Goal: Task Accomplishment & Management: Complete application form

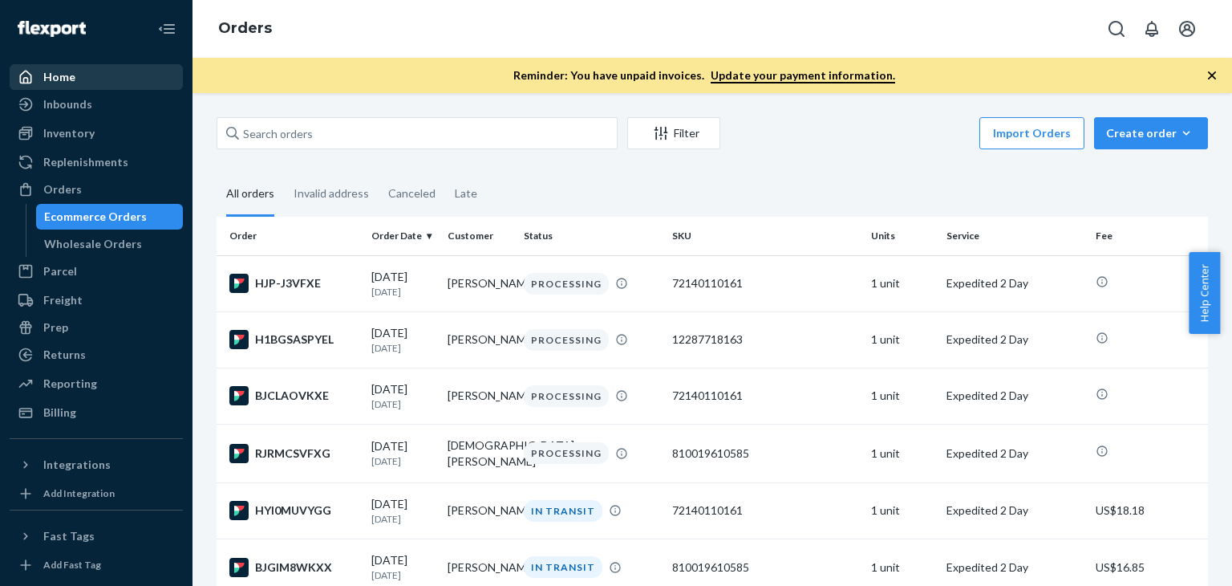
click at [77, 74] on div "Home" at bounding box center [96, 77] width 170 height 22
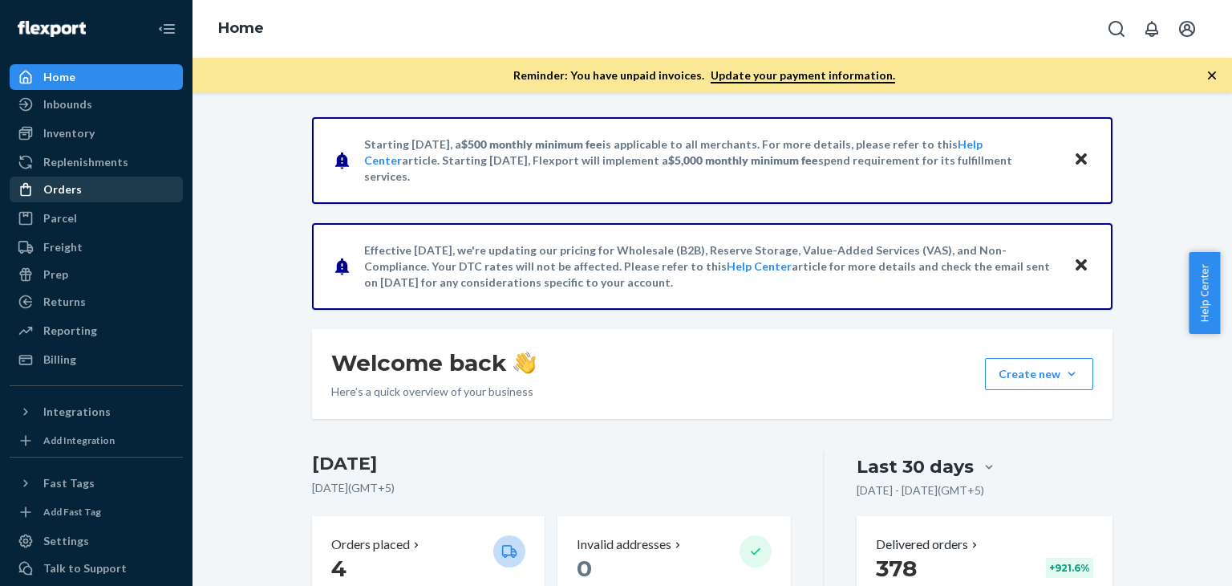
click at [91, 189] on div "Orders" at bounding box center [96, 189] width 170 height 22
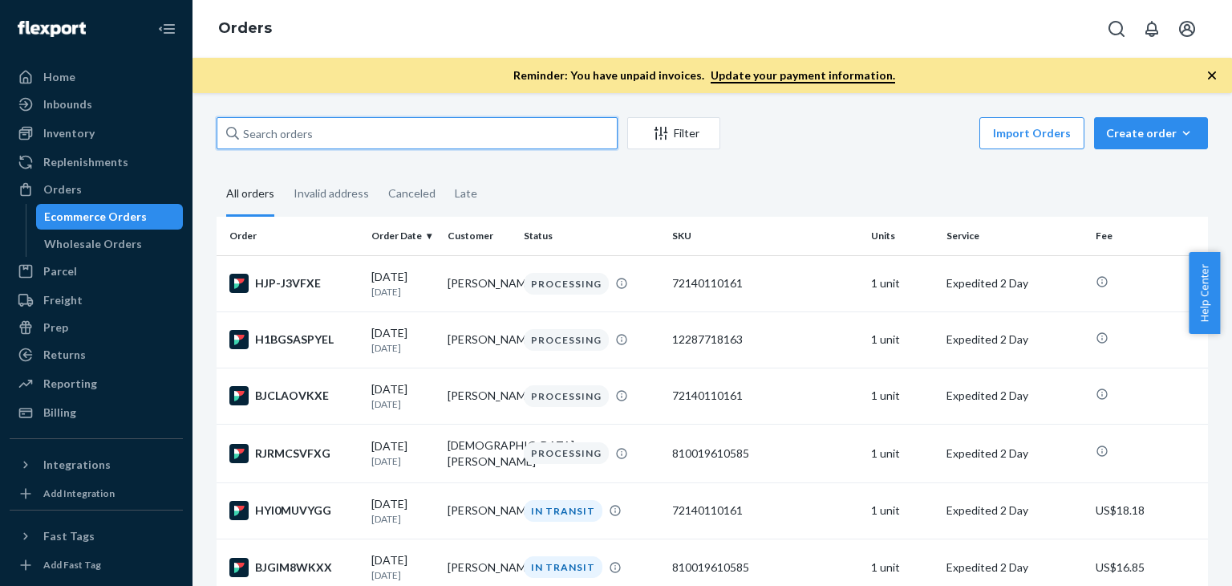
click at [369, 132] on input "text" at bounding box center [417, 133] width 401 height 32
paste input "[PERSON_NAME]"
type input "[PERSON_NAME]"
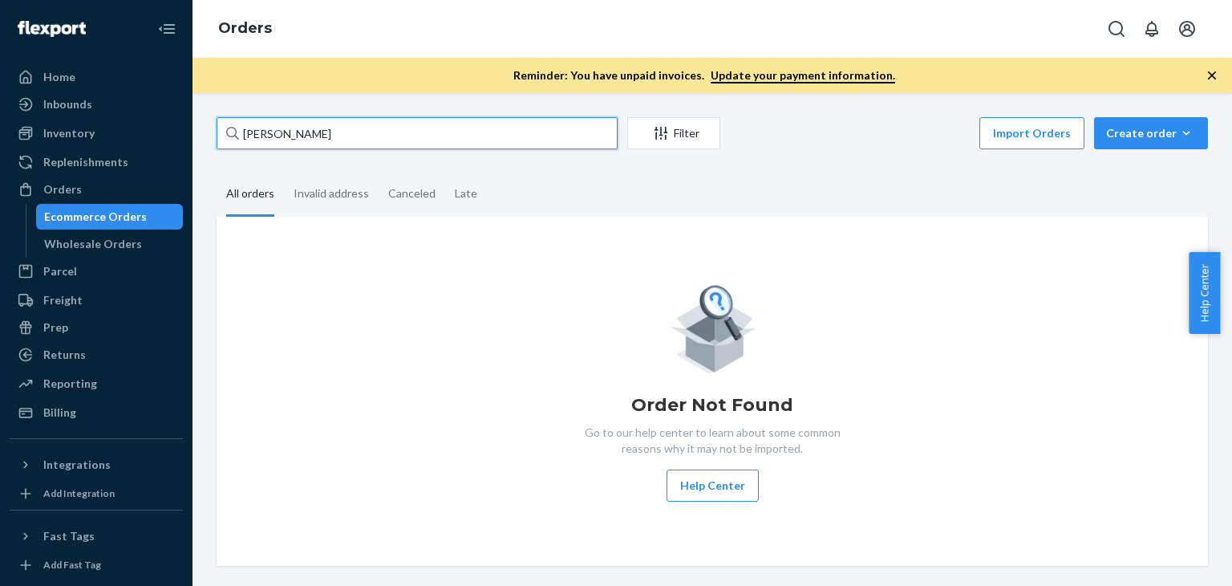
click at [369, 132] on input "[PERSON_NAME]" at bounding box center [417, 133] width 401 height 32
click at [369, 134] on input "[PERSON_NAME]" at bounding box center [417, 133] width 401 height 32
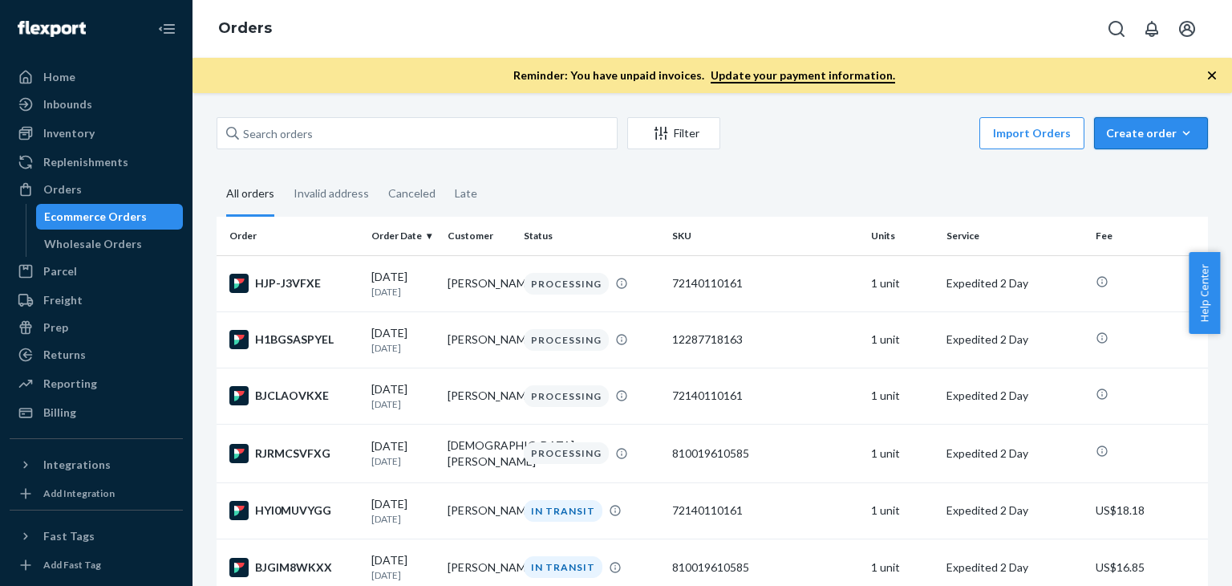
click at [1150, 135] on div "Create order" at bounding box center [1151, 133] width 90 height 16
click at [1139, 177] on span "Ecommerce order" at bounding box center [1160, 171] width 99 height 11
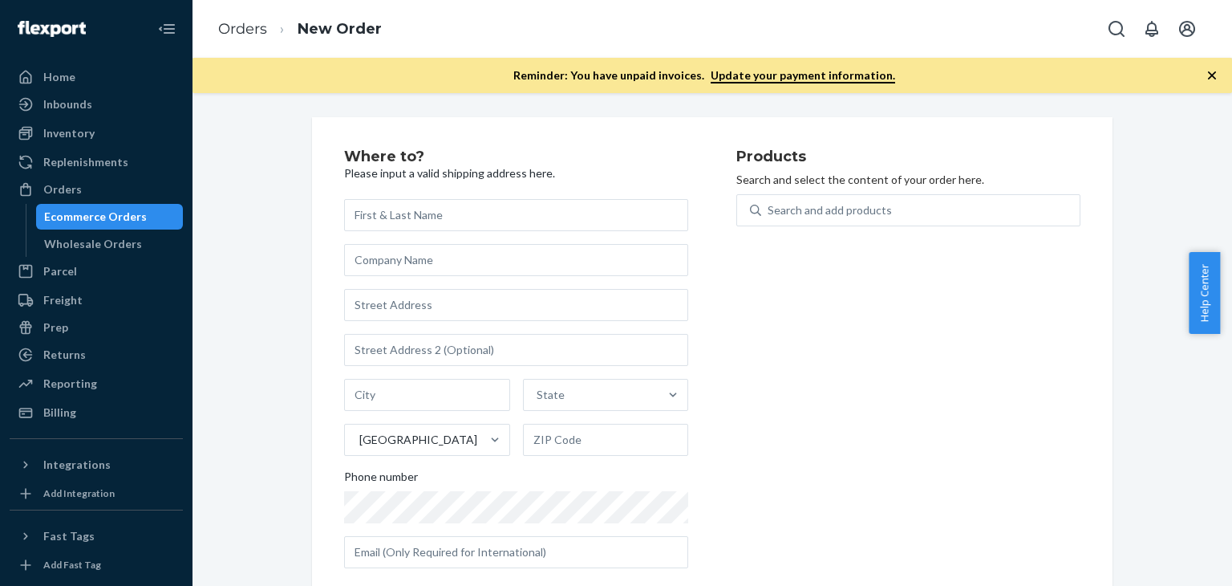
click at [439, 225] on input "text" at bounding box center [516, 215] width 344 height 32
type input "[PERSON_NAME]"
click at [426, 308] on input "text" at bounding box center [516, 305] width 344 height 32
paste input "[STREET_ADDRESS][PERSON_NAME]"
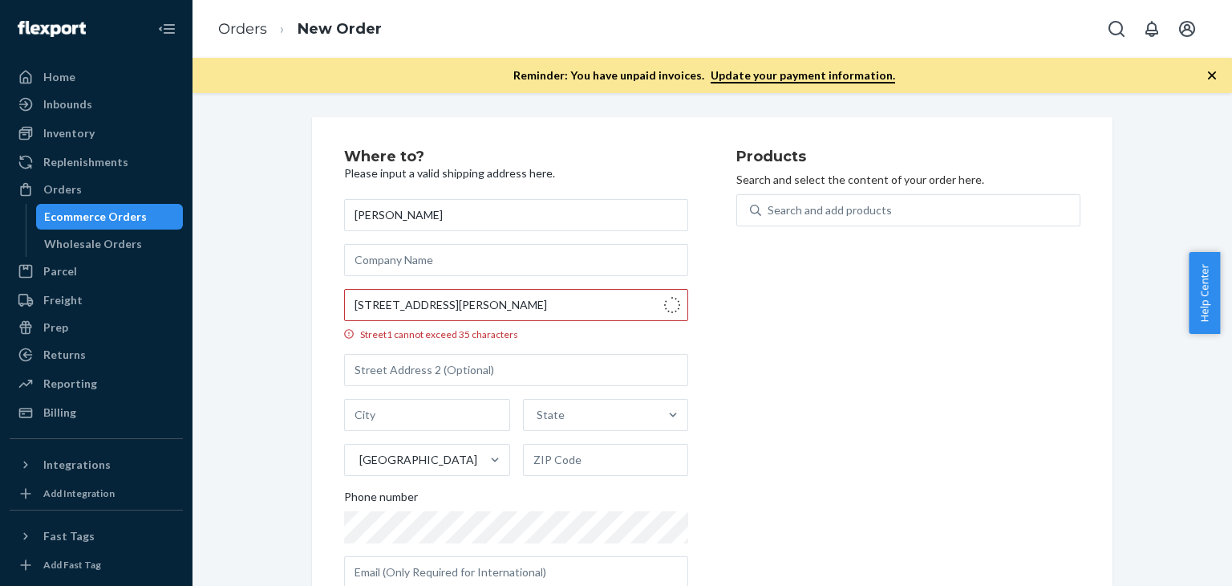
type input "[STREET_ADDRESS]"
type input "[PERSON_NAME]"
type input "62959"
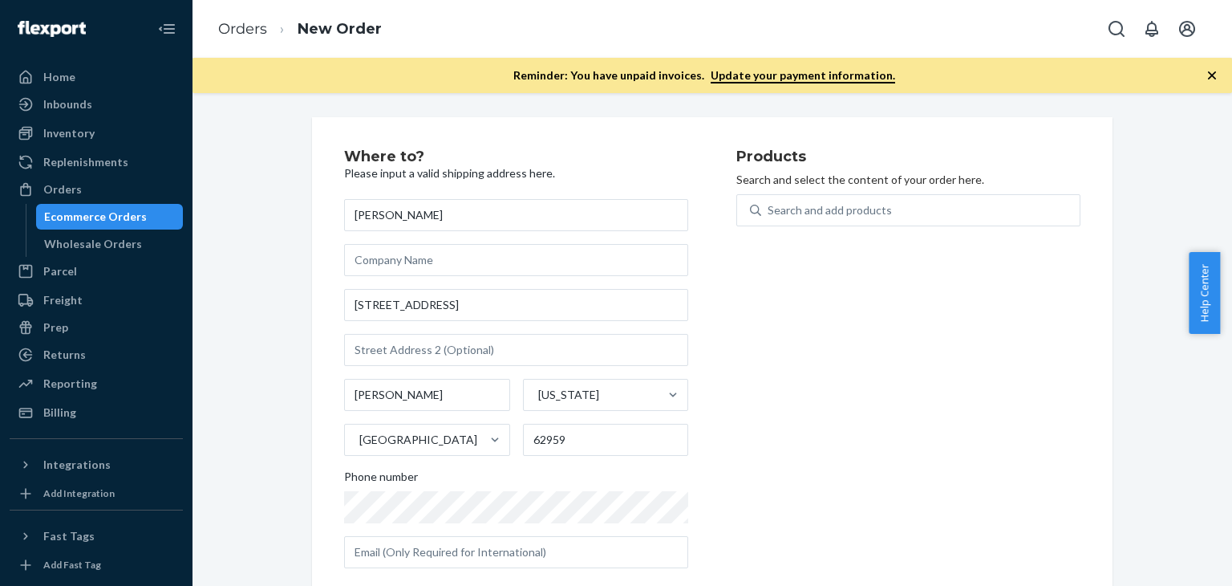
click at [446, 523] on div "[PERSON_NAME] [STREET_ADDRESS][US_STATE] Phone number" at bounding box center [516, 383] width 344 height 369
click at [825, 208] on div "Search and add products" at bounding box center [830, 210] width 124 height 16
click at [769, 208] on input "0 results available. Use Up and Down to choose options, press Enter to select t…" at bounding box center [769, 210] width 2 height 16
type input "G"
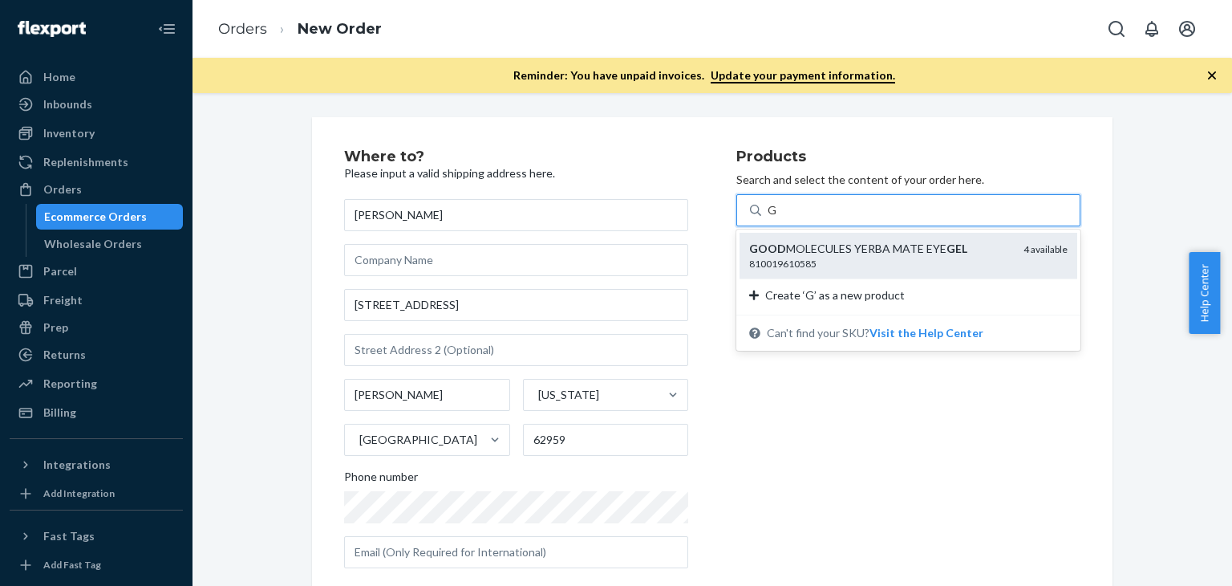
click at [824, 258] on div "810019610585" at bounding box center [880, 264] width 262 height 14
click at [777, 218] on input "G" at bounding box center [773, 210] width 10 height 16
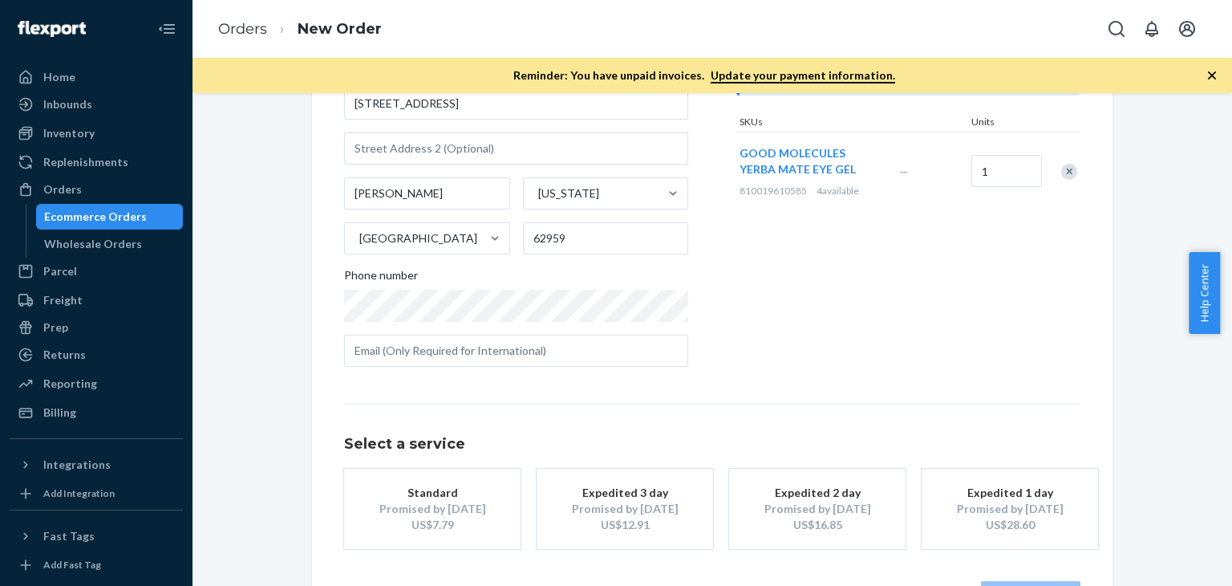
scroll to position [241, 0]
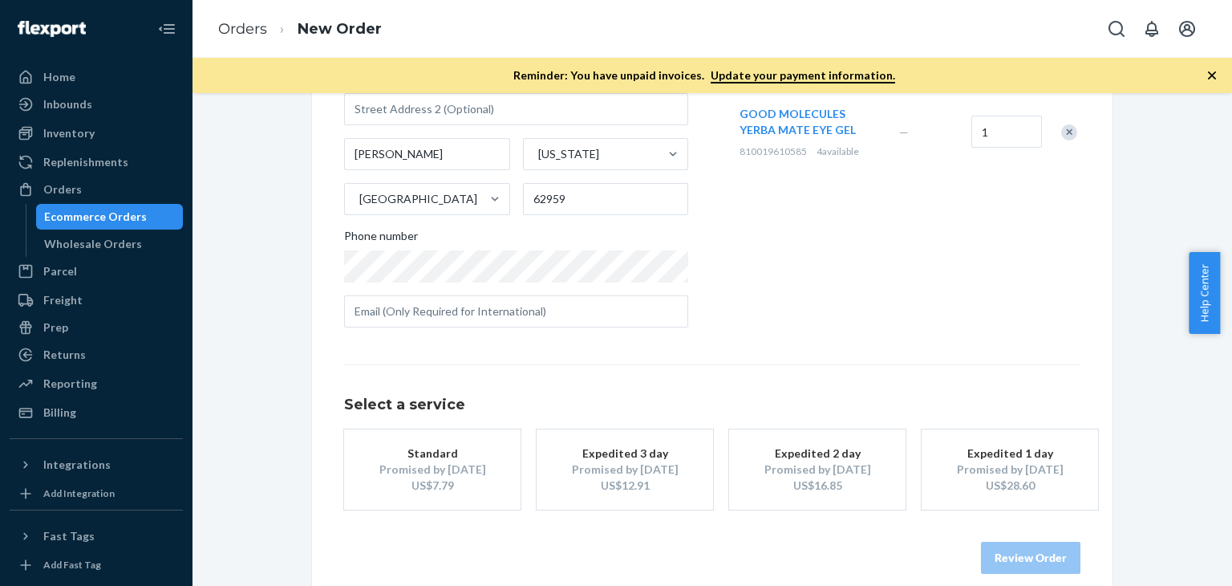
click at [835, 480] on div "US$16.85" at bounding box center [817, 485] width 128 height 16
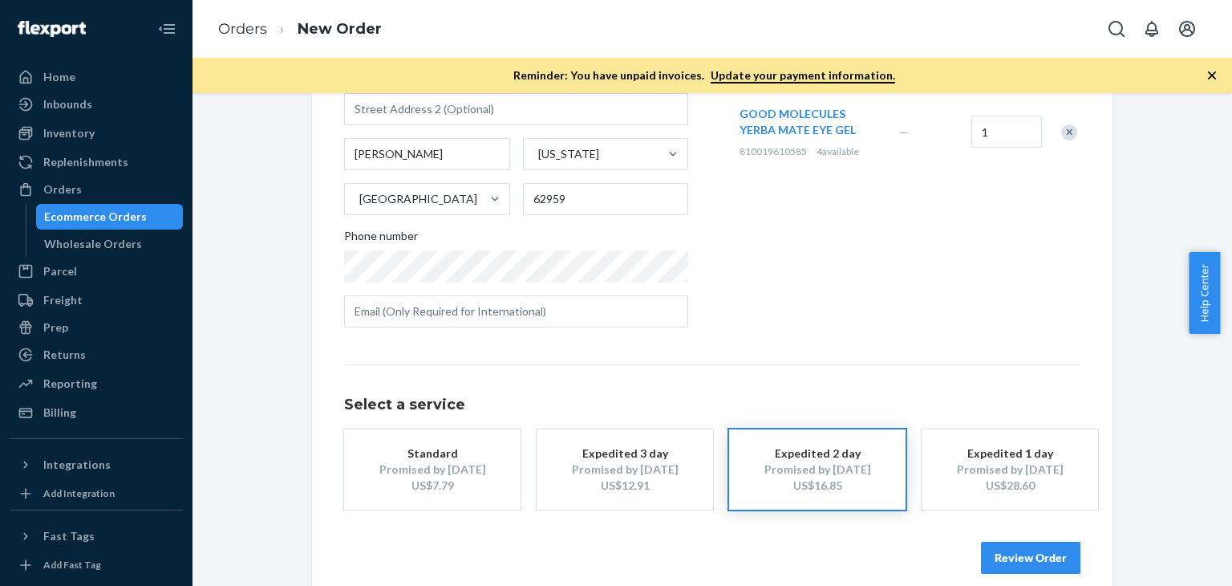
click at [1005, 556] on button "Review Order" at bounding box center [1030, 557] width 99 height 32
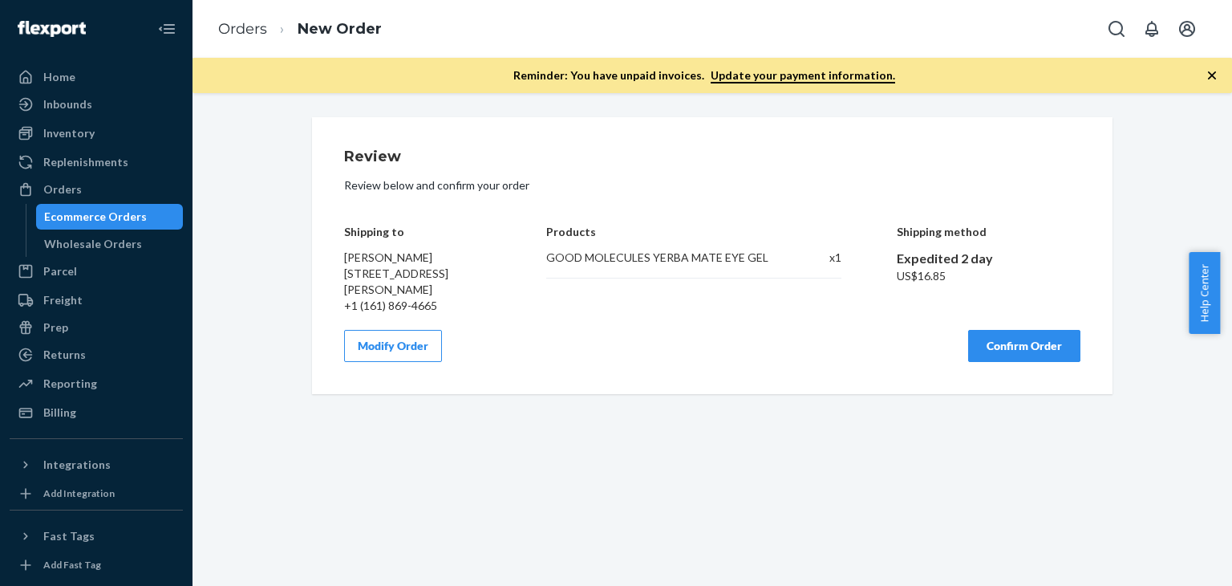
click at [999, 356] on button "Confirm Order" at bounding box center [1024, 346] width 112 height 32
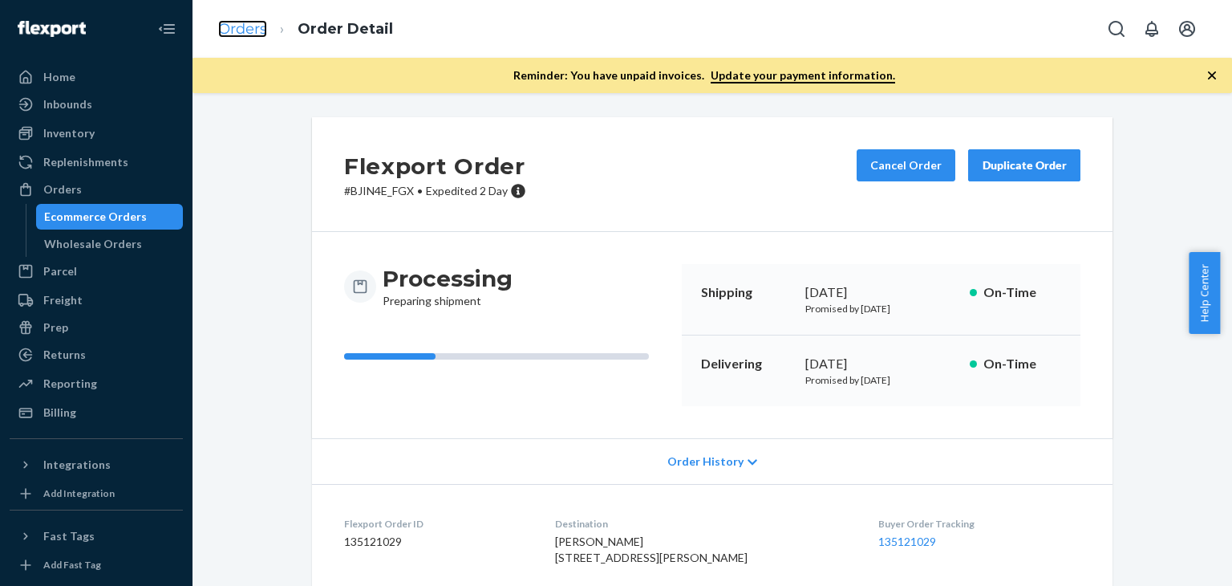
click at [237, 35] on link "Orders" at bounding box center [242, 29] width 49 height 18
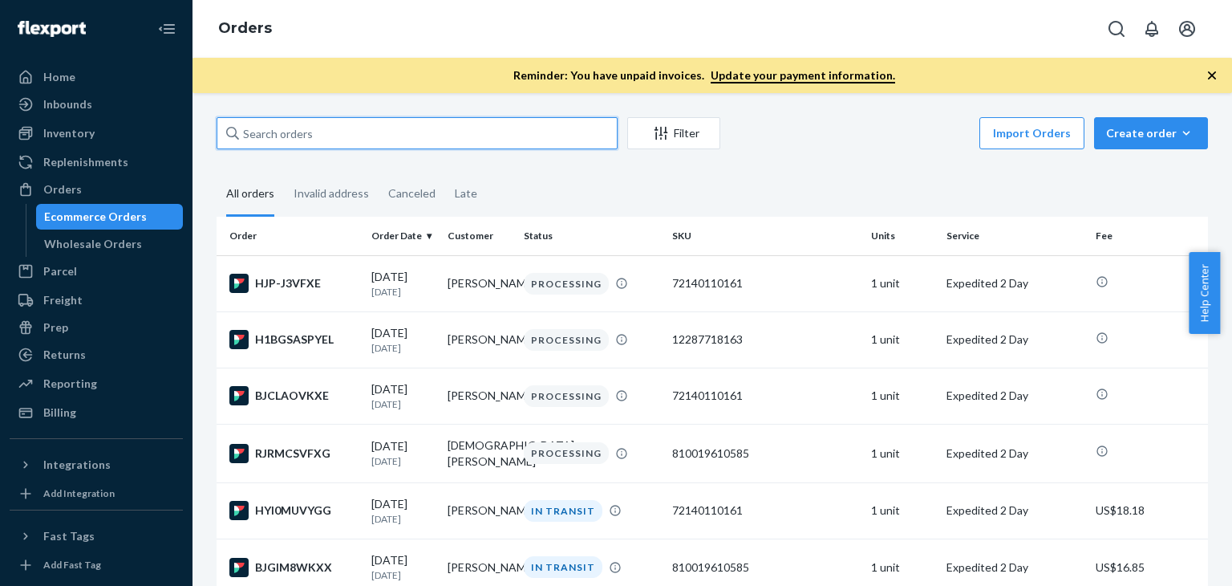
click at [407, 132] on input "text" at bounding box center [417, 133] width 401 height 32
paste input "[PERSON_NAME]"
type input "[PERSON_NAME]"
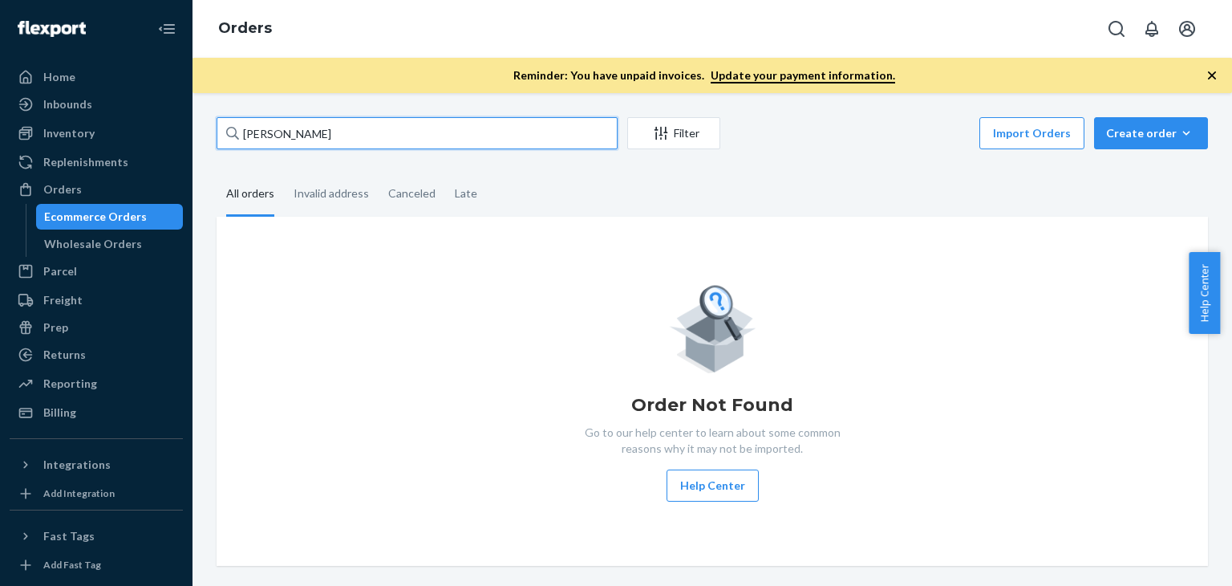
click at [407, 132] on input "[PERSON_NAME]" at bounding box center [417, 133] width 401 height 32
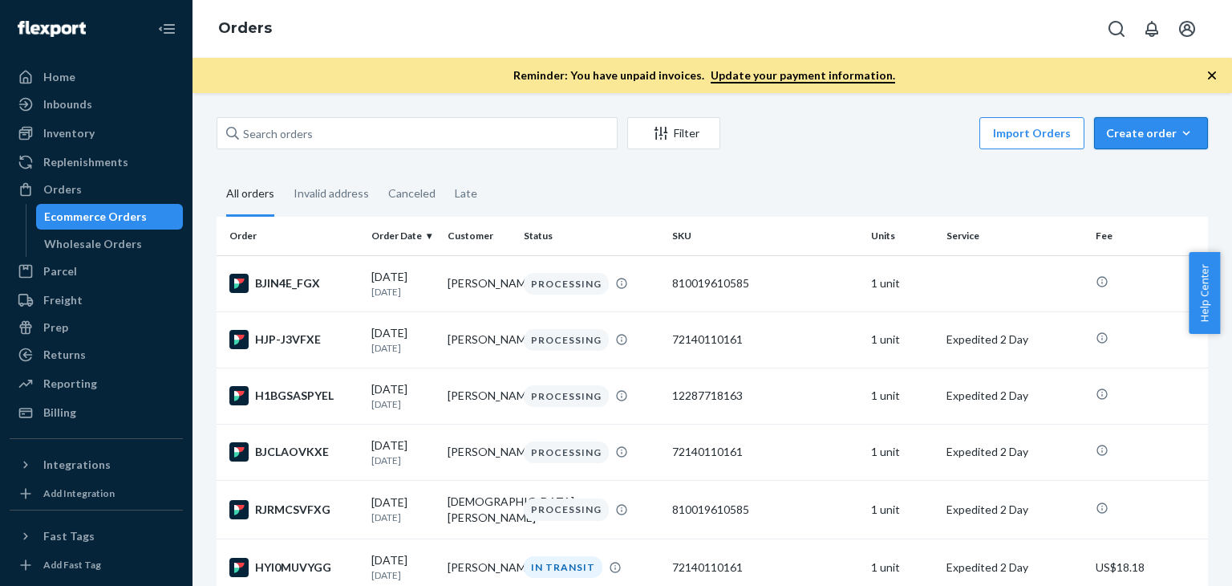
click at [1136, 135] on div "Create order" at bounding box center [1151, 133] width 90 height 16
click at [1117, 172] on span "Ecommerce order" at bounding box center [1160, 171] width 99 height 11
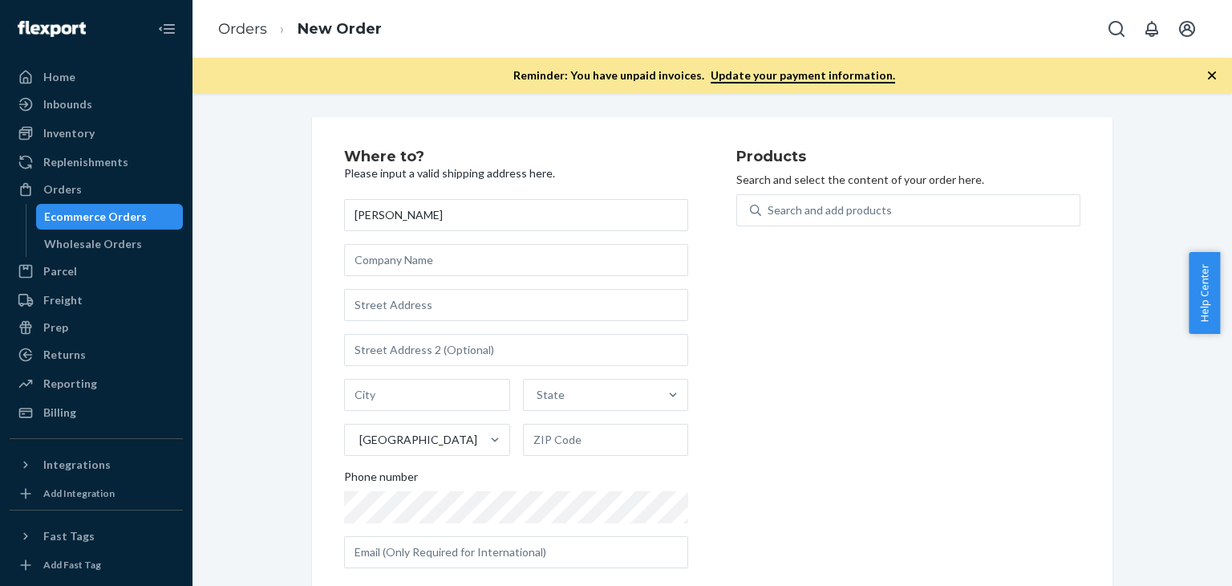
type input "[PERSON_NAME]"
click at [436, 300] on input "text" at bounding box center [516, 305] width 344 height 32
paste input "[STREET_ADDRESS]"
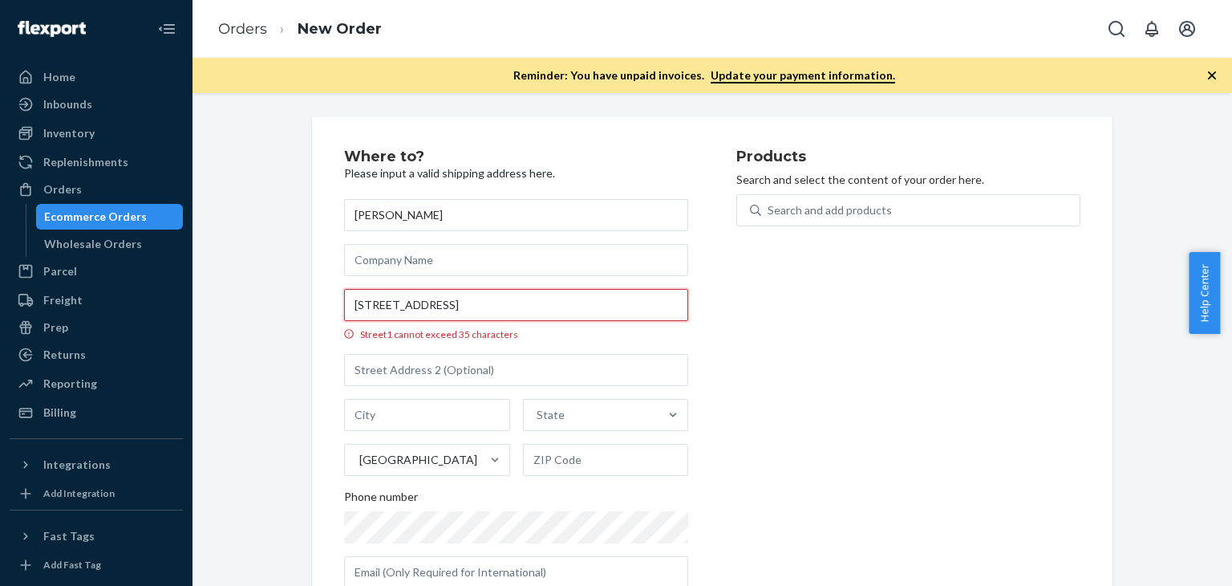
drag, startPoint x: 476, startPoint y: 306, endPoint x: 436, endPoint y: 306, distance: 40.1
click at [436, 306] on input "[STREET_ADDRESS]" at bounding box center [516, 305] width 344 height 32
type input "[STREET_ADDRESS]"
click at [407, 373] on input "text" at bounding box center [516, 370] width 344 height 32
paste input "Apt 209"
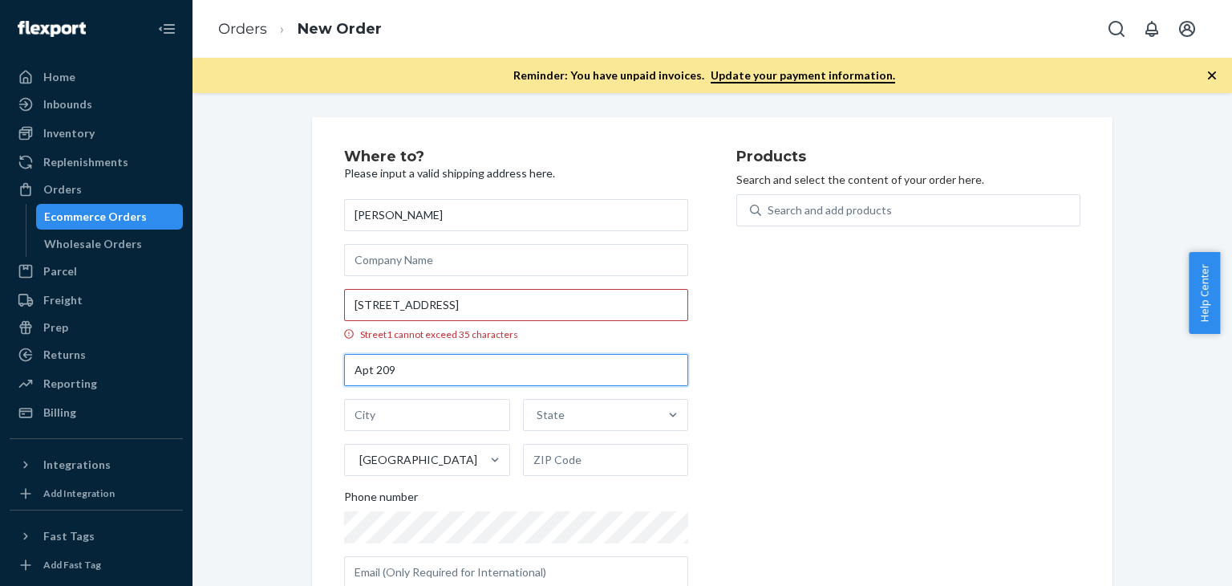
type input "Apt 209"
drag, startPoint x: 518, startPoint y: 306, endPoint x: 478, endPoint y: 306, distance: 40.1
click at [478, 306] on input "[STREET_ADDRESS]" at bounding box center [516, 305] width 344 height 32
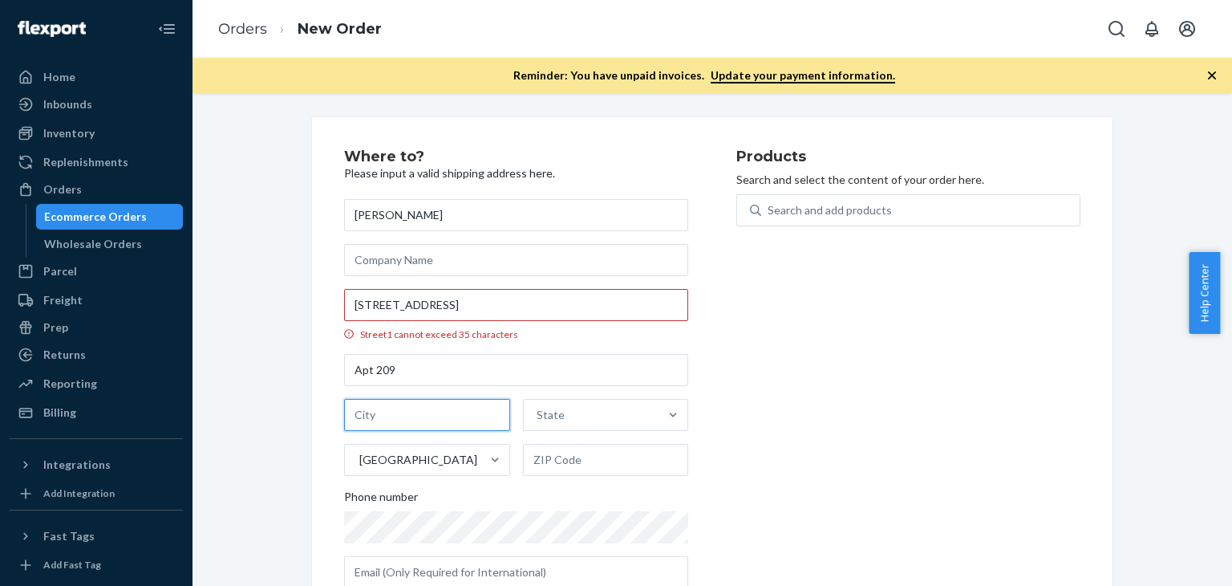
click at [410, 418] on input "text" at bounding box center [427, 415] width 166 height 32
paste input "Calexico"
type input "Calexico"
click at [554, 415] on div "State" at bounding box center [551, 415] width 28 height 16
click at [538, 415] on input "State" at bounding box center [538, 415] width 2 height 16
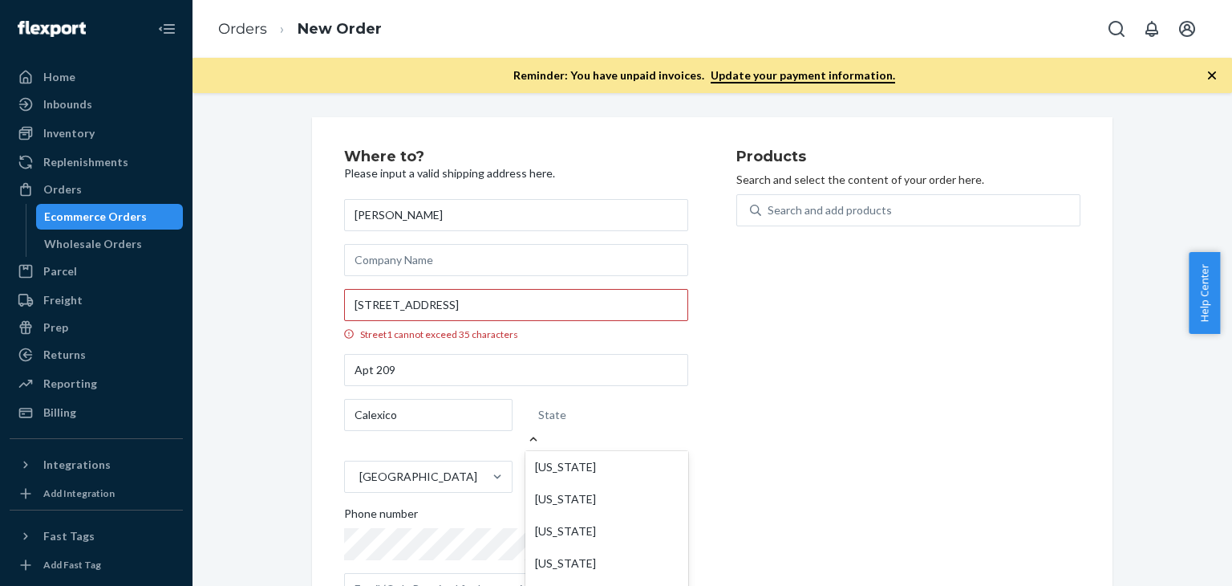
type input "C"
click at [556, 484] on div "[US_STATE]" at bounding box center [606, 499] width 163 height 32
click at [548, 423] on input "C" at bounding box center [543, 415] width 10 height 16
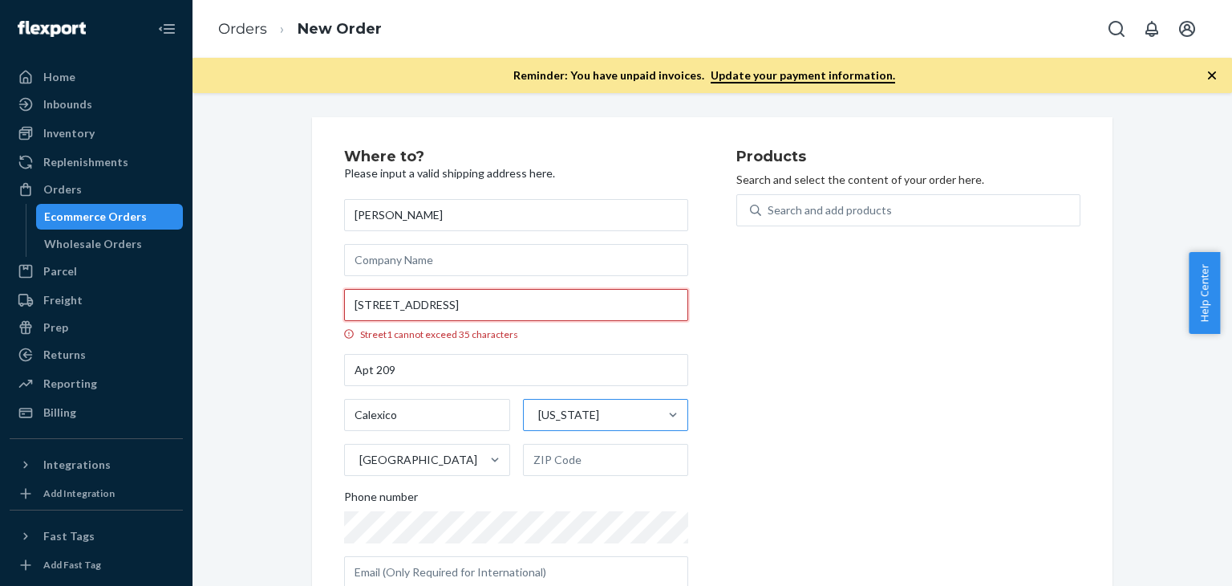
drag, startPoint x: 575, startPoint y: 310, endPoint x: 543, endPoint y: 308, distance: 32.2
click at [543, 308] on input "[STREET_ADDRESS]" at bounding box center [516, 305] width 344 height 32
click at [550, 467] on input "text" at bounding box center [606, 460] width 166 height 32
paste input "92231"
type input "92231"
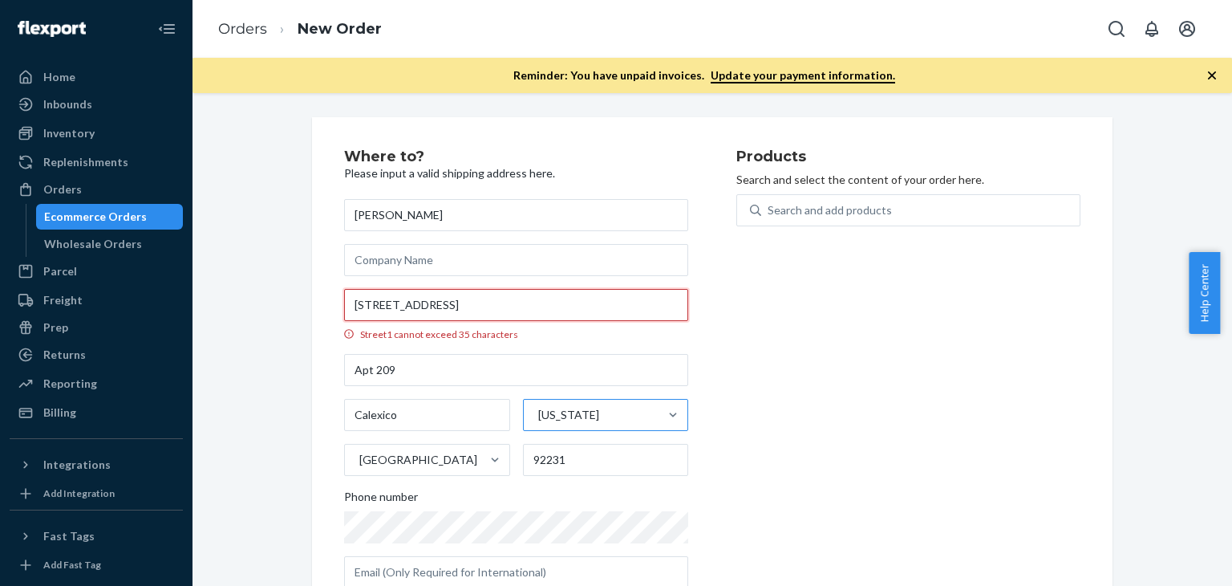
drag, startPoint x: 587, startPoint y: 302, endPoint x: 436, endPoint y: 314, distance: 151.2
click at [436, 314] on input "[STREET_ADDRESS]" at bounding box center [516, 305] width 344 height 32
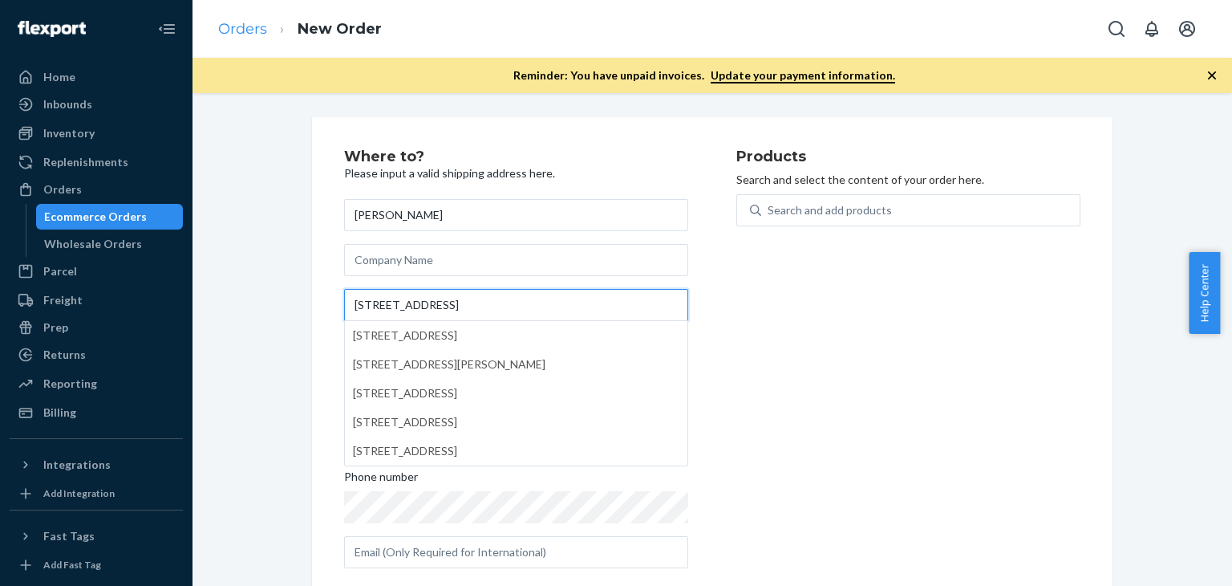
type input "[STREET_ADDRESS]"
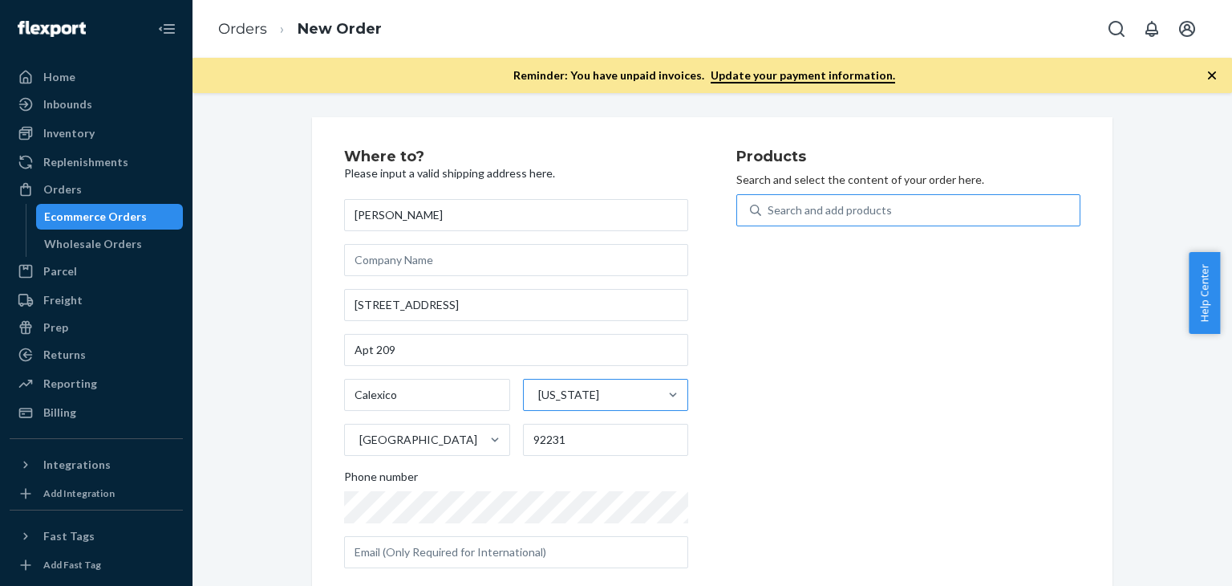
click at [828, 213] on div "Search and add products" at bounding box center [830, 210] width 124 height 16
click at [769, 213] on input "Search and add products" at bounding box center [769, 210] width 2 height 16
type input "1"
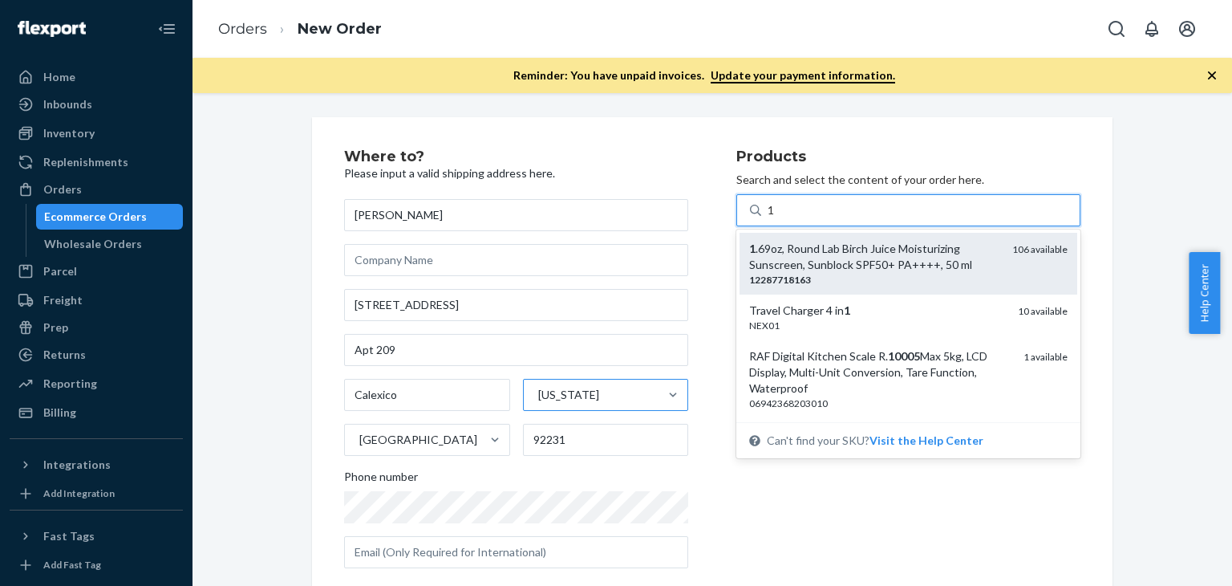
click at [847, 261] on div "1 .69oz, Round Lab Birch Juice Moisturizing Sunscreen, Sunblock SPF50+ PA++++, …" at bounding box center [874, 257] width 250 height 32
click at [776, 218] on input "1" at bounding box center [772, 210] width 8 height 16
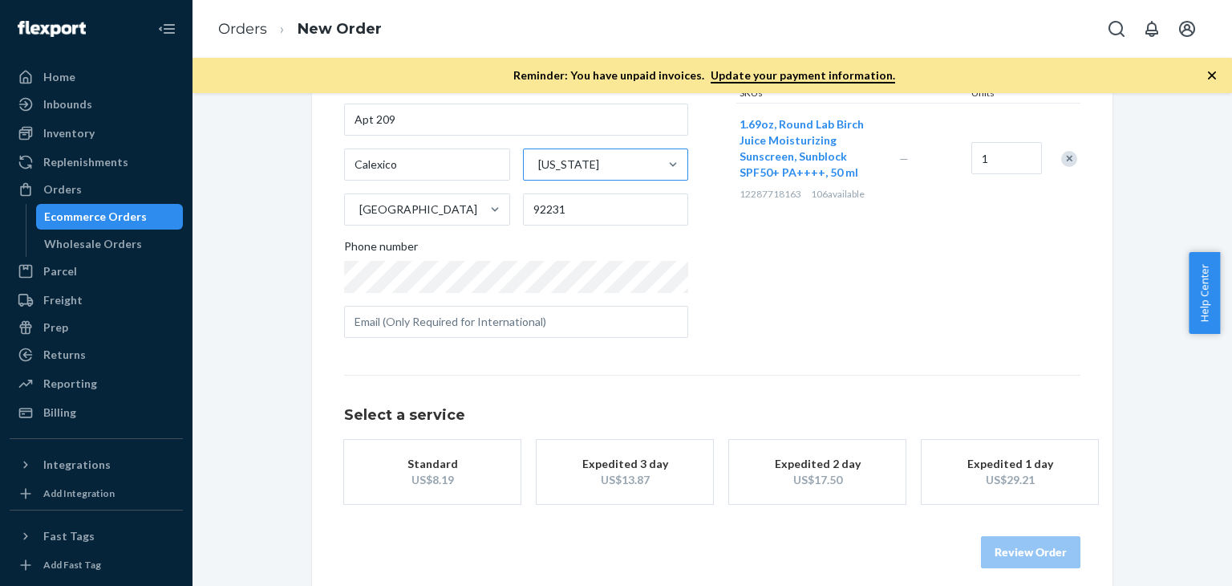
scroll to position [244, 0]
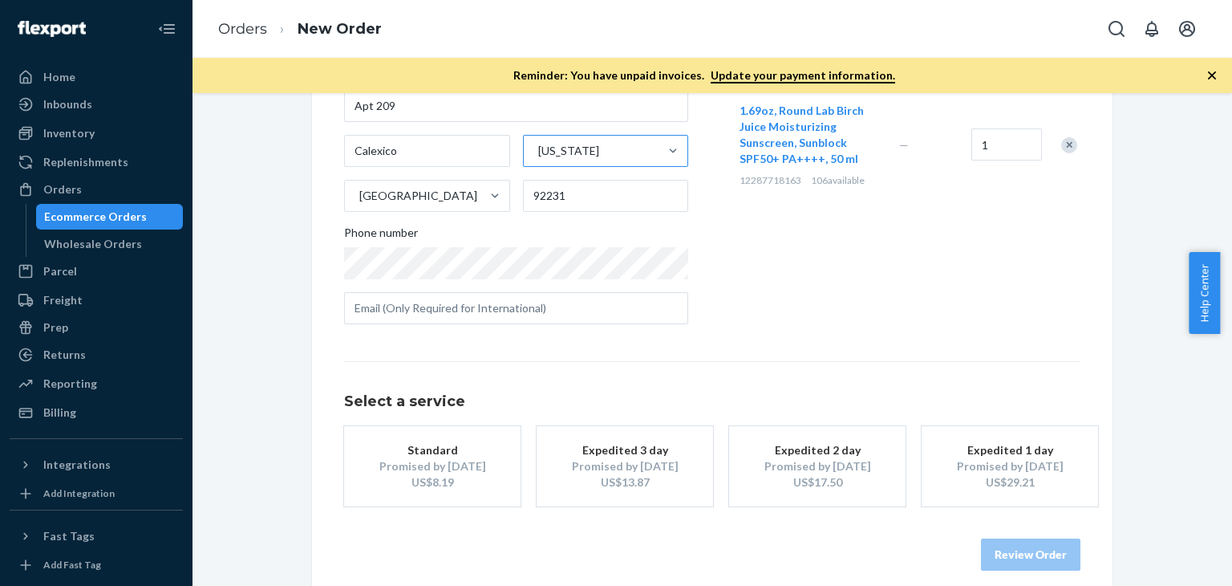
click at [828, 463] on button "Expedited 2 day Promised by [DATE] US$17.50" at bounding box center [817, 466] width 176 height 80
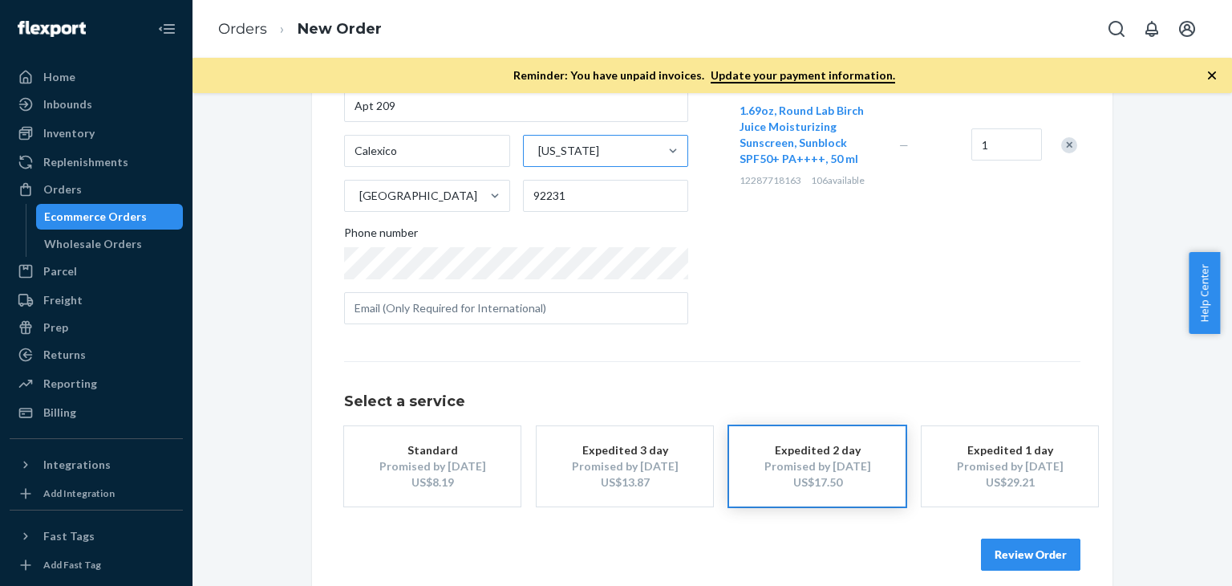
click at [1003, 555] on button "Review Order" at bounding box center [1030, 554] width 99 height 32
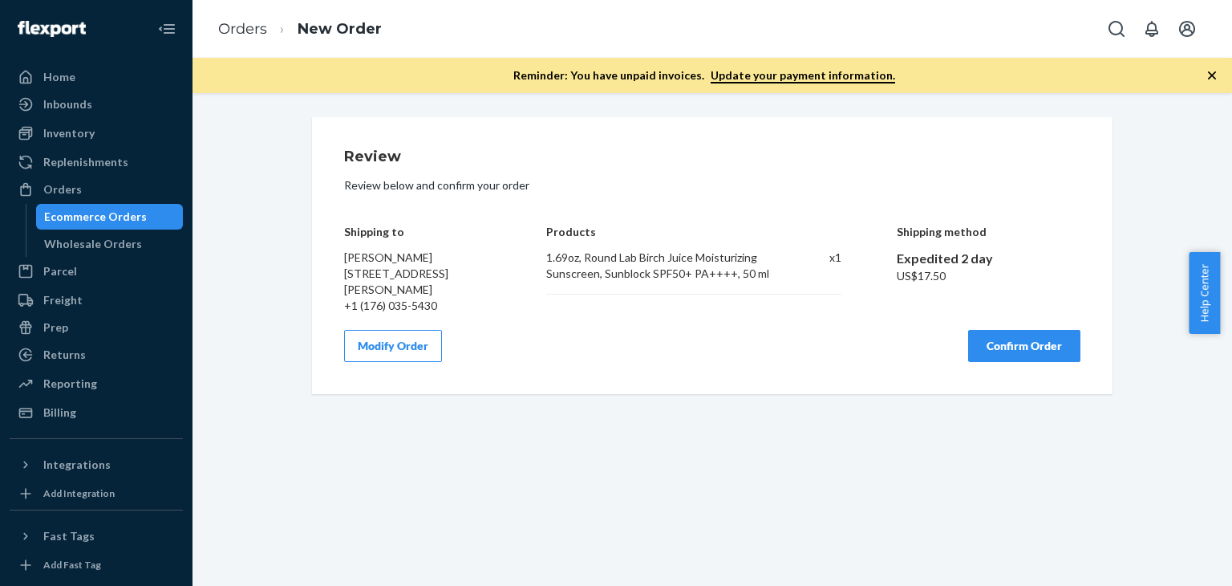
click at [977, 362] on button "Confirm Order" at bounding box center [1024, 346] width 112 height 32
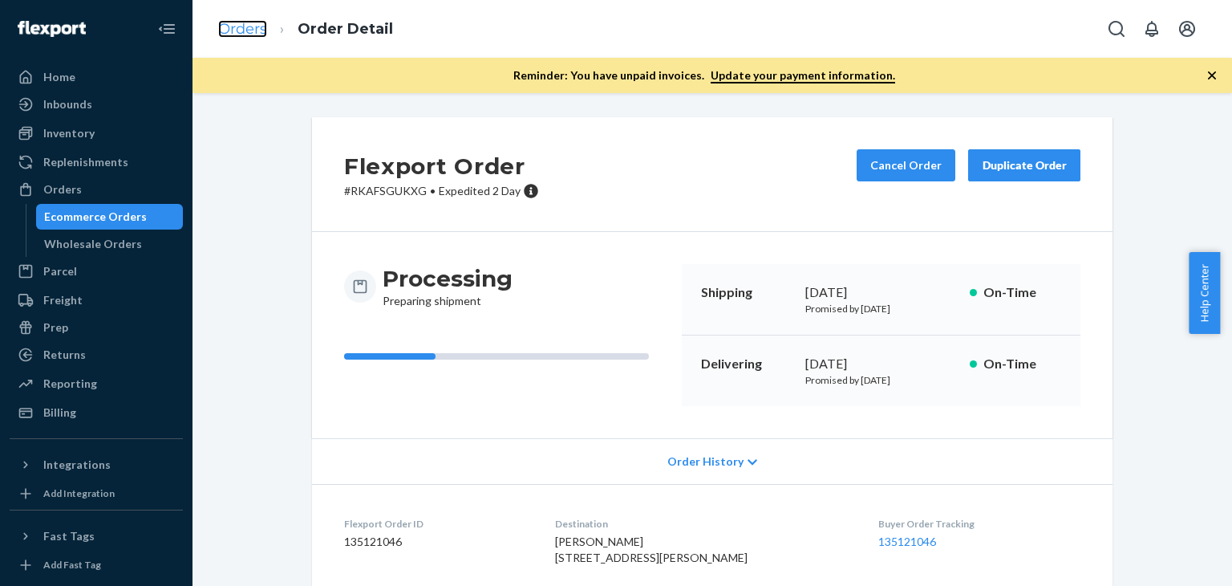
click at [241, 34] on link "Orders" at bounding box center [242, 29] width 49 height 18
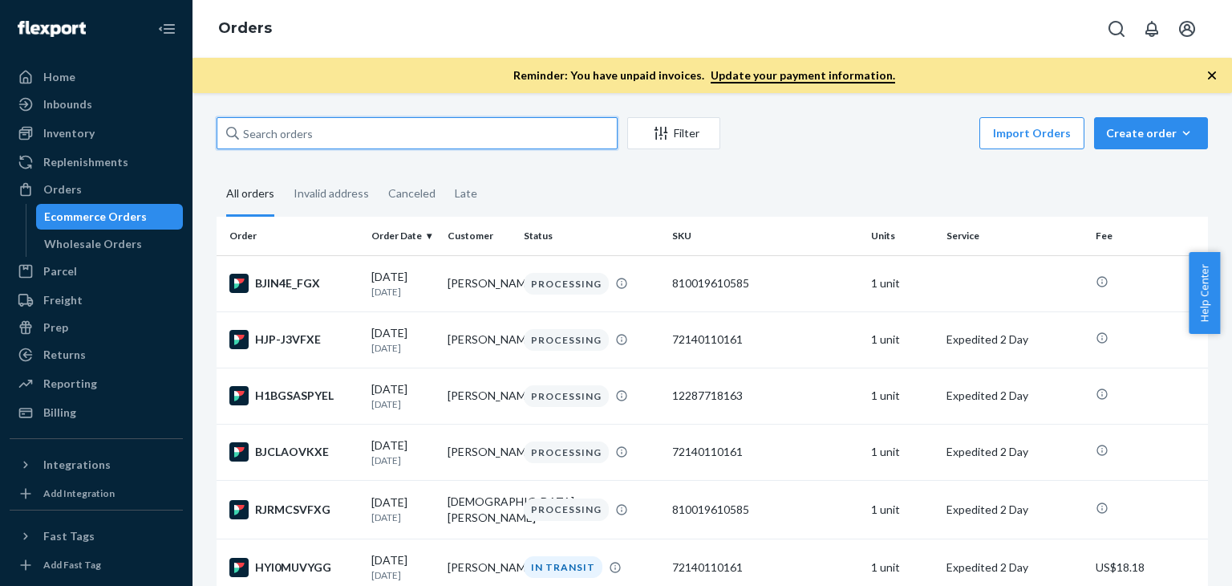
click at [387, 144] on input "text" at bounding box center [417, 133] width 401 height 32
paste input "[PHONE_NUMBER]"
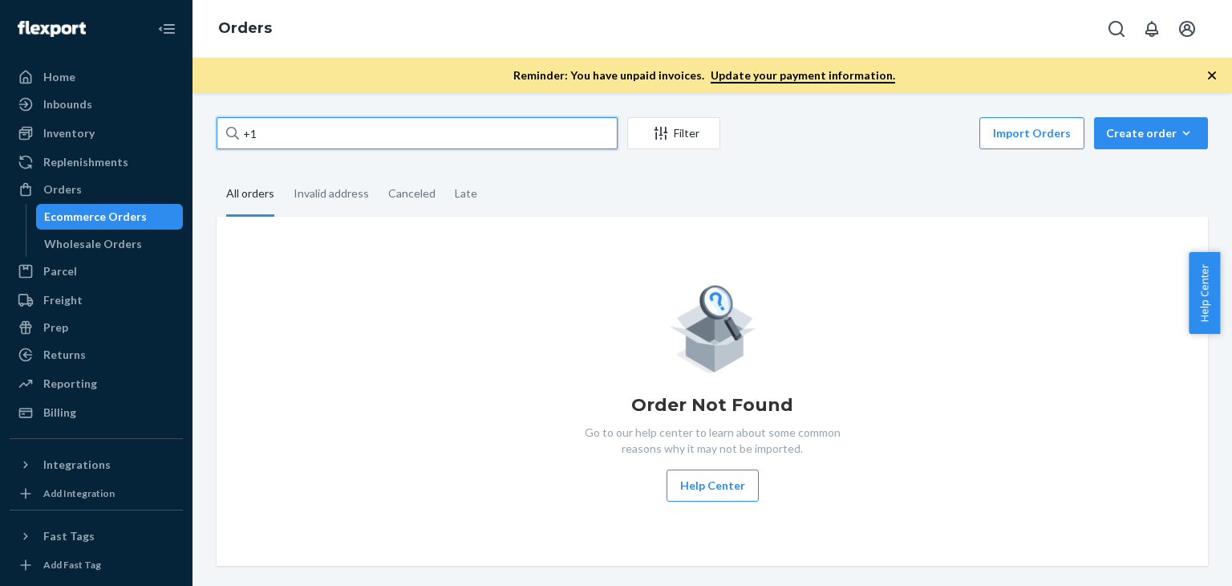
type input "+"
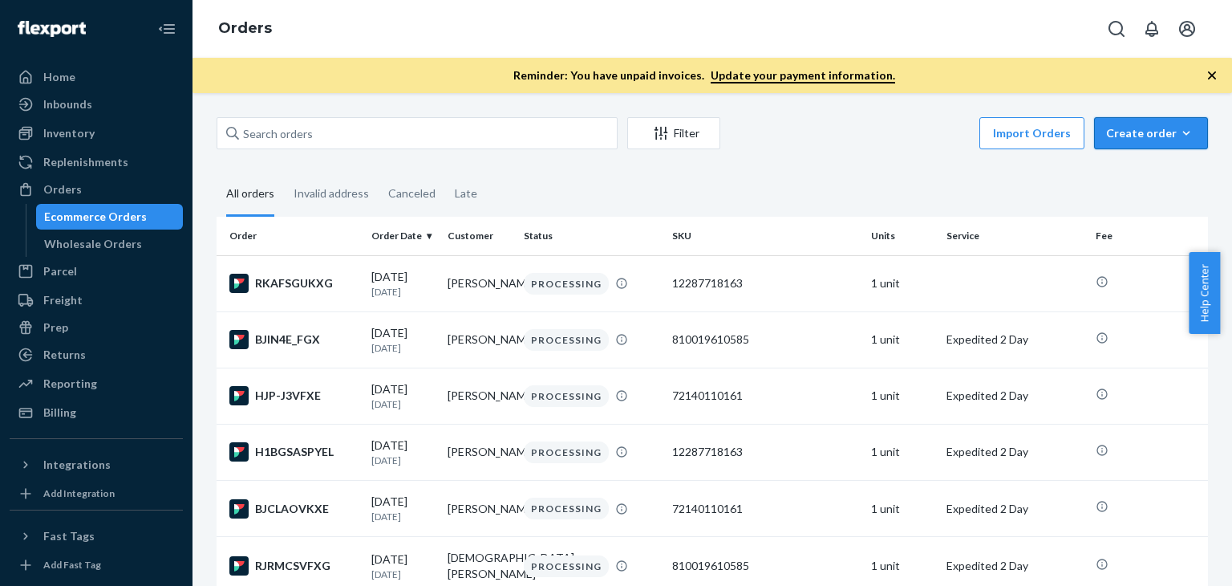
click at [1174, 145] on button "Create order Ecommerce order Removal order" at bounding box center [1151, 133] width 114 height 32
click at [1133, 177] on span "Ecommerce order" at bounding box center [1160, 171] width 99 height 11
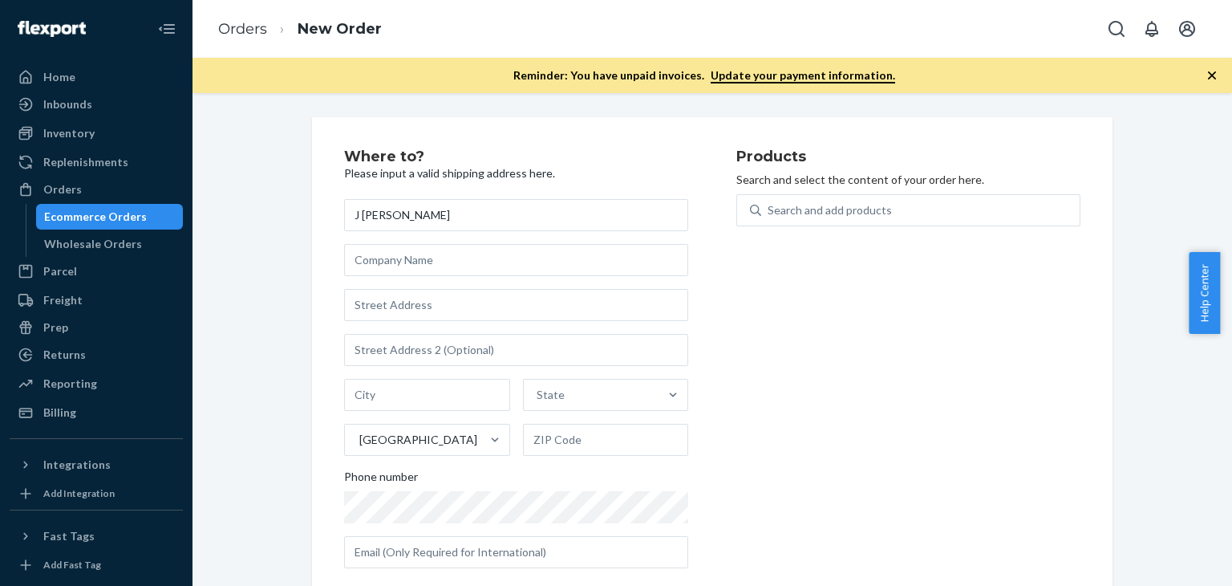
type input "J [PERSON_NAME]"
click at [395, 302] on input "text" at bounding box center [516, 305] width 344 height 32
paste input "[STREET_ADDRESS]"
type input "133 W 200 N"
type input "[GEOGRAPHIC_DATA]"
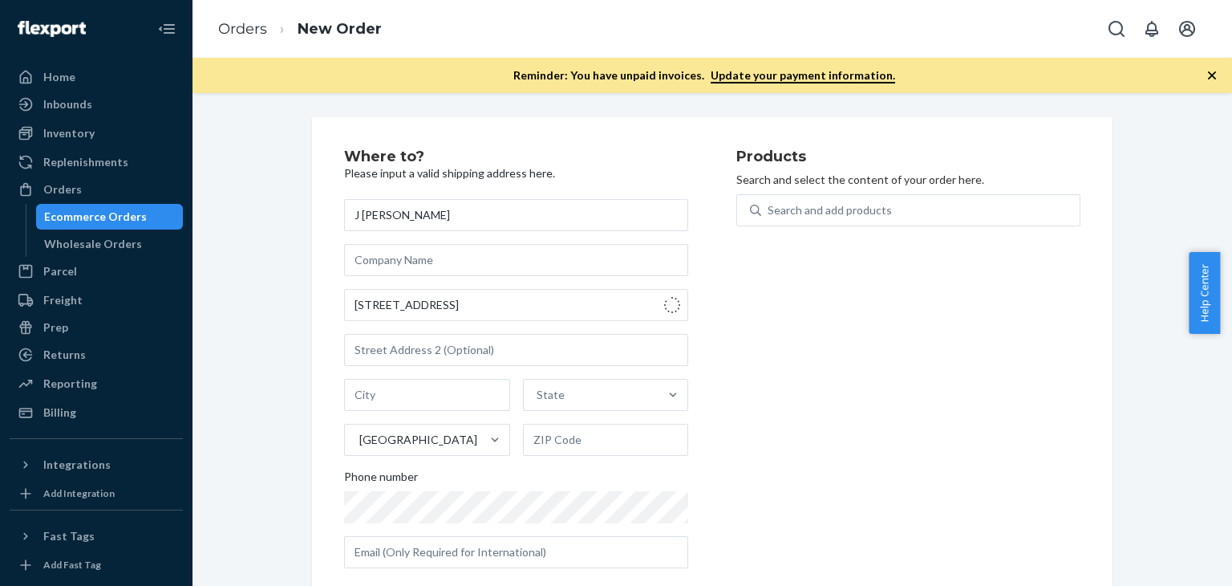
type input "83252"
click at [824, 219] on div "Search and add products" at bounding box center [920, 210] width 318 height 29
click at [769, 218] on input "Search and add products" at bounding box center [769, 210] width 2 height 16
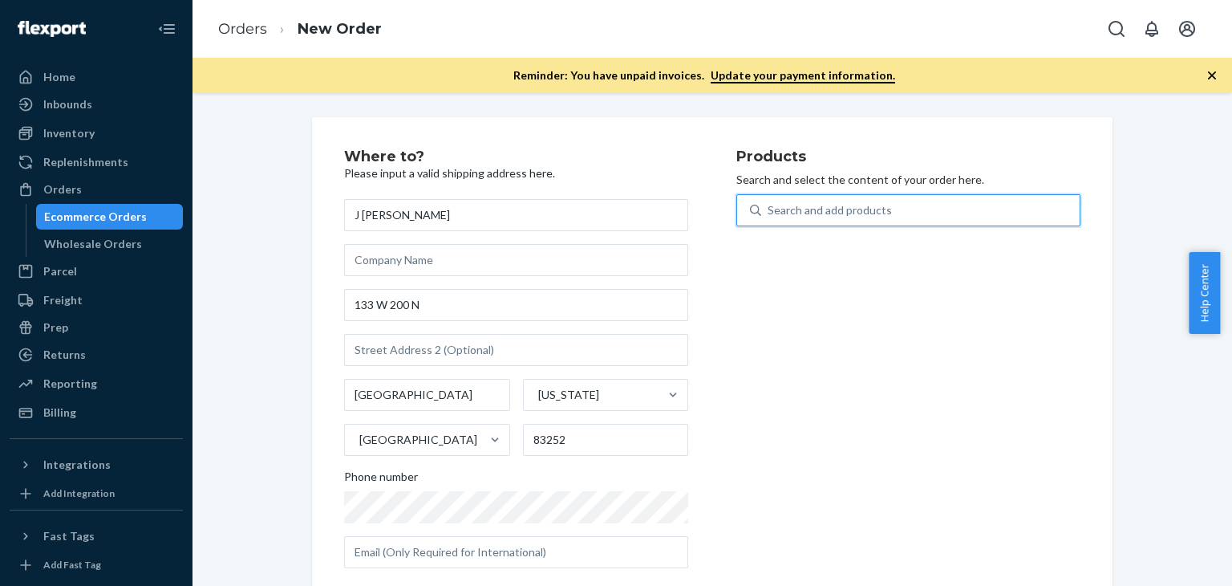
type input "4"
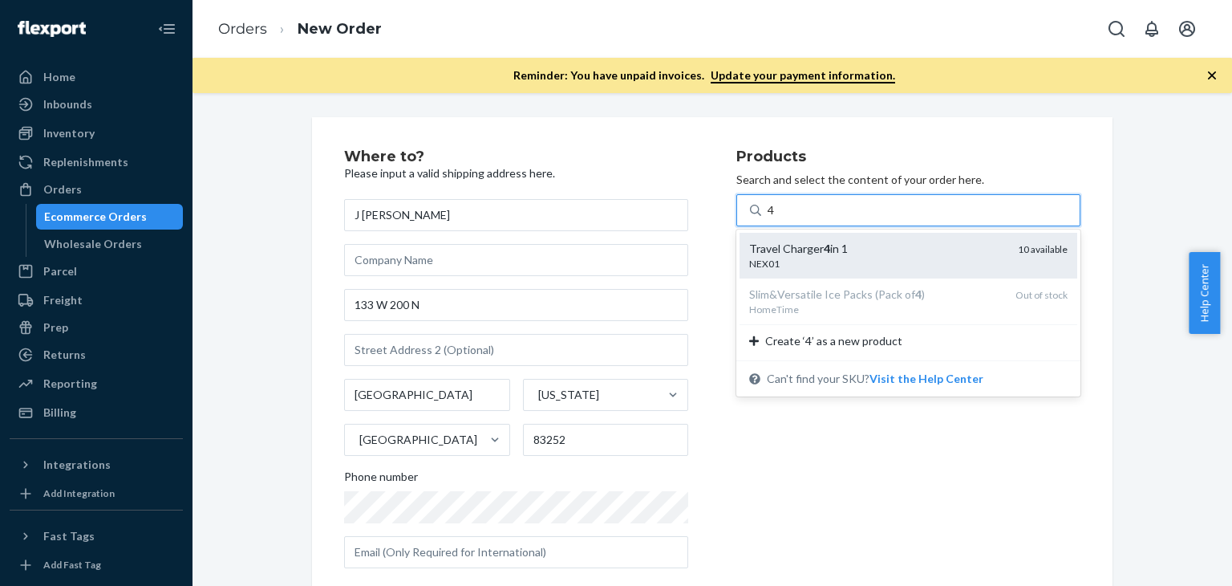
click at [824, 241] on div "Travel Charger 4 in 1" at bounding box center [877, 249] width 256 height 16
click at [776, 218] on input "4" at bounding box center [772, 210] width 8 height 16
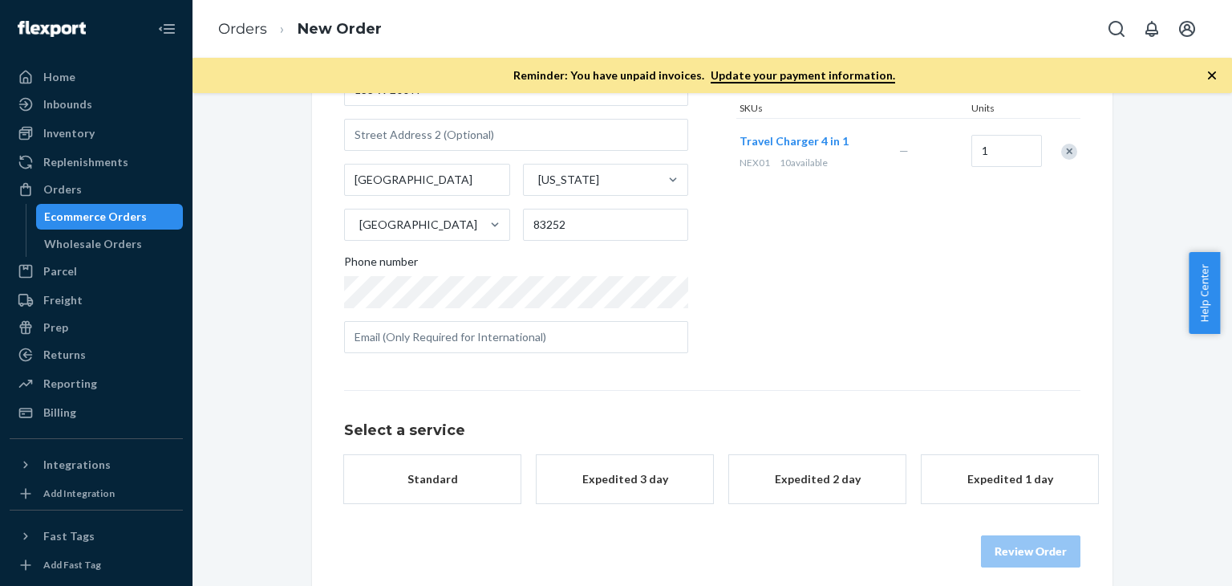
scroll to position [228, 0]
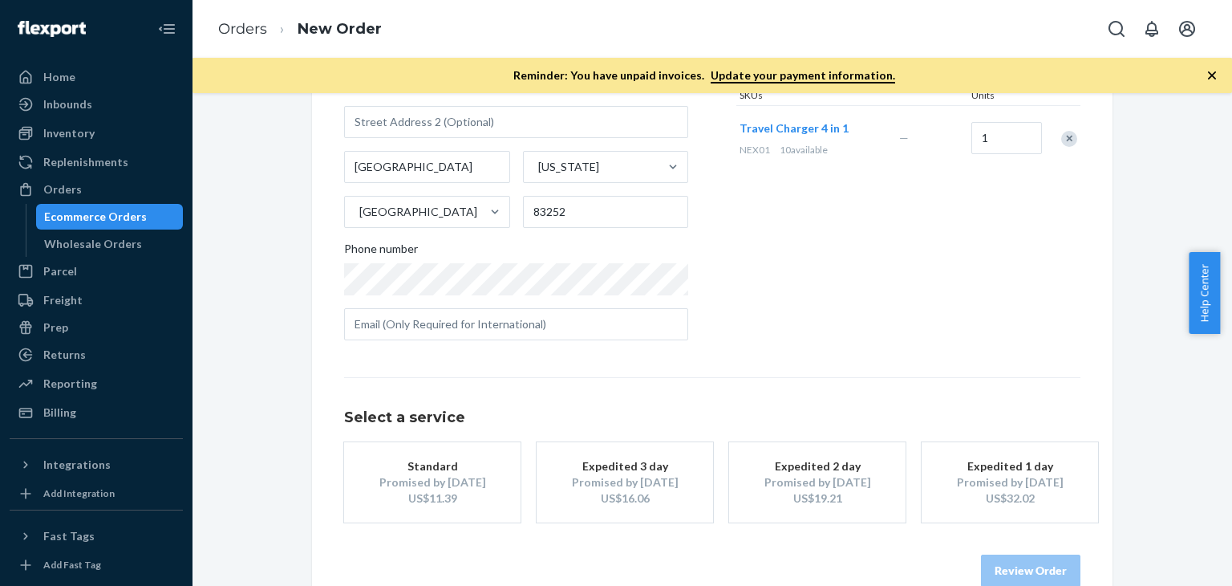
click at [996, 505] on button "Expedited 1 day Promised by [DATE] US$32.02" at bounding box center [1010, 482] width 176 height 80
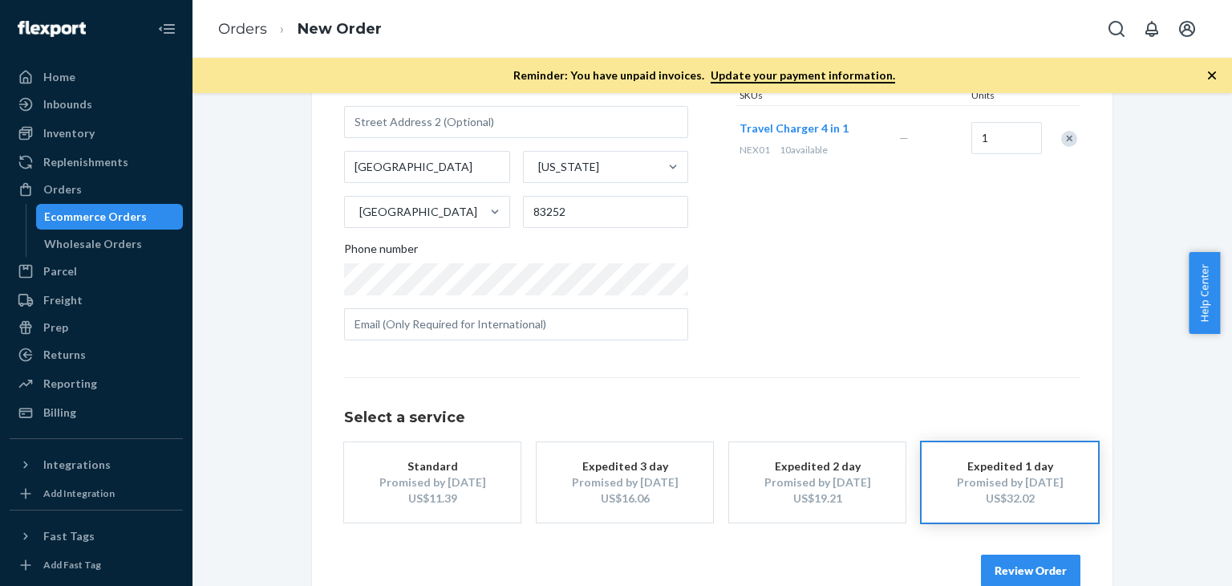
scroll to position [260, 0]
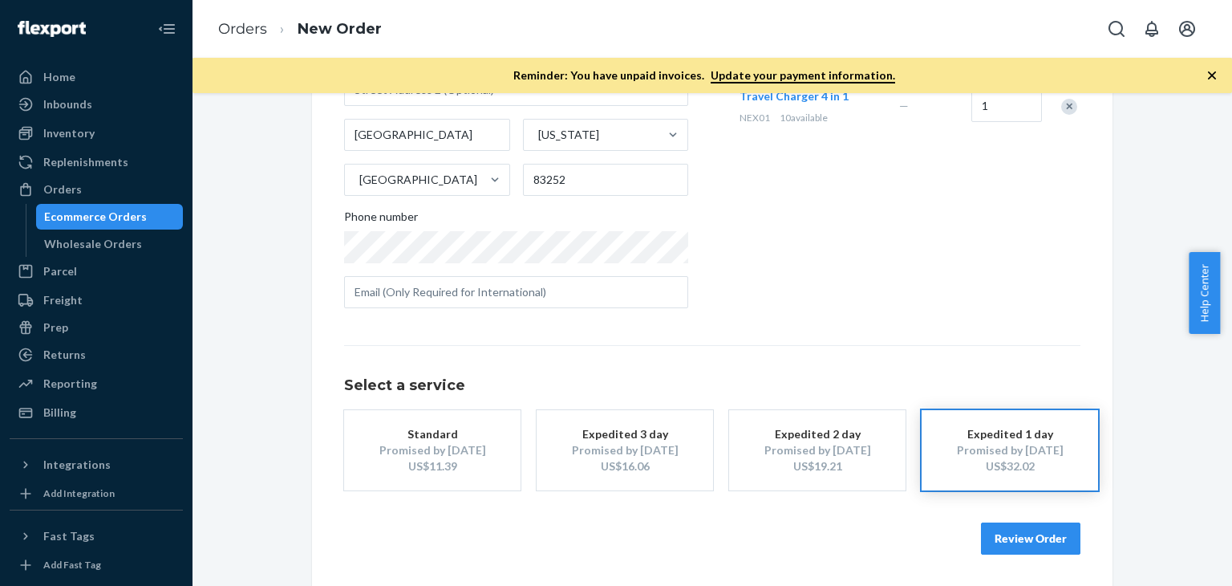
click at [999, 533] on button "Review Order" at bounding box center [1030, 538] width 99 height 32
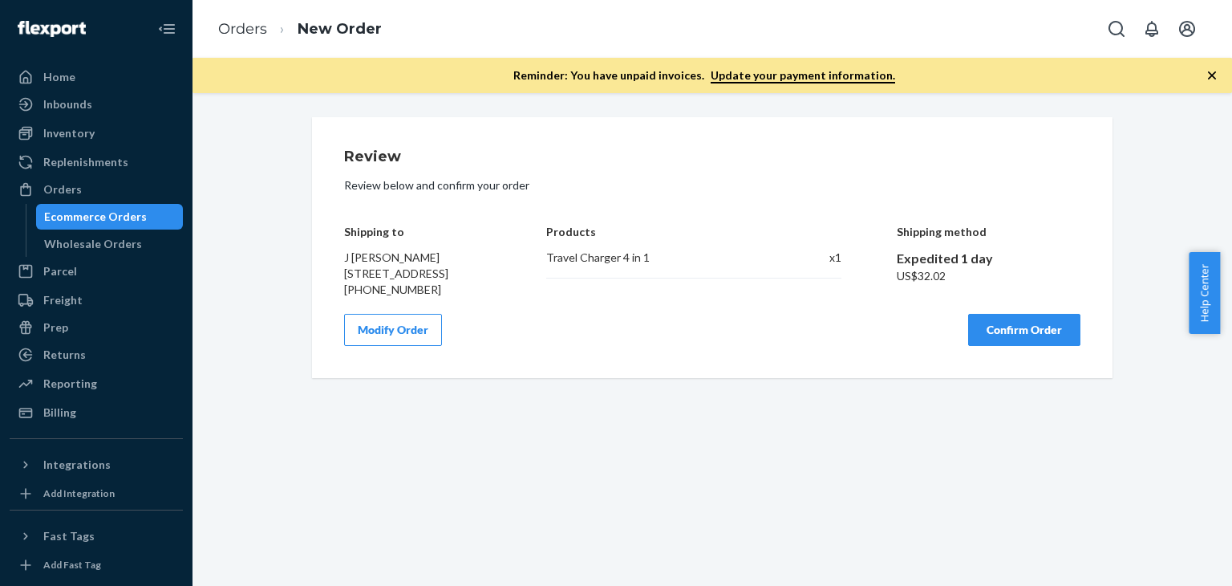
scroll to position [0, 0]
click at [992, 346] on button "Confirm Order" at bounding box center [1024, 330] width 112 height 32
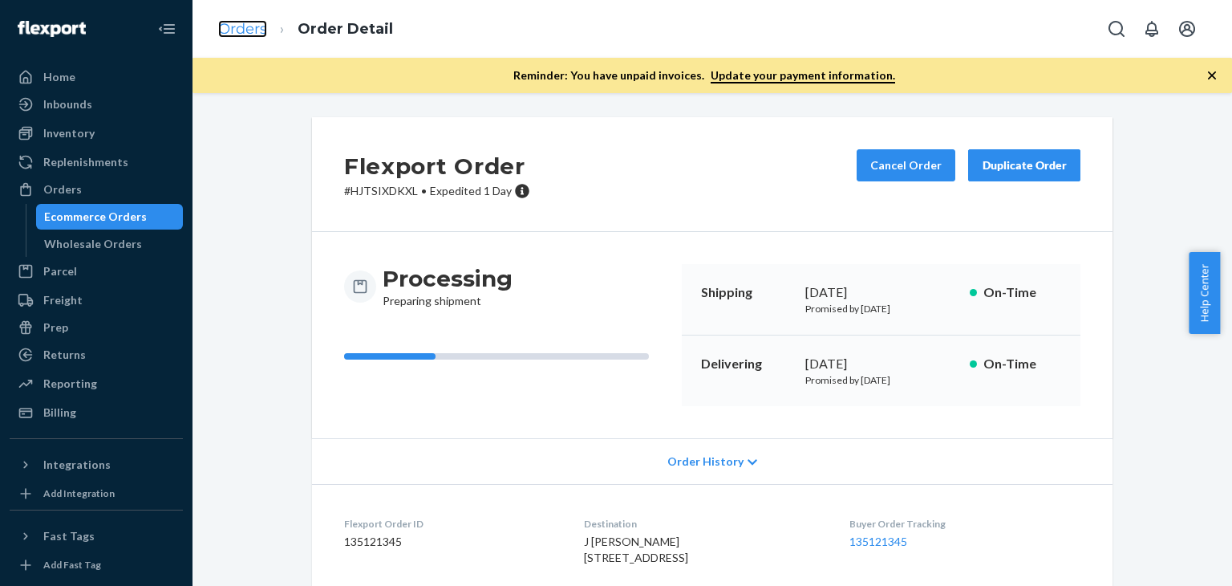
click at [241, 25] on link "Orders" at bounding box center [242, 29] width 49 height 18
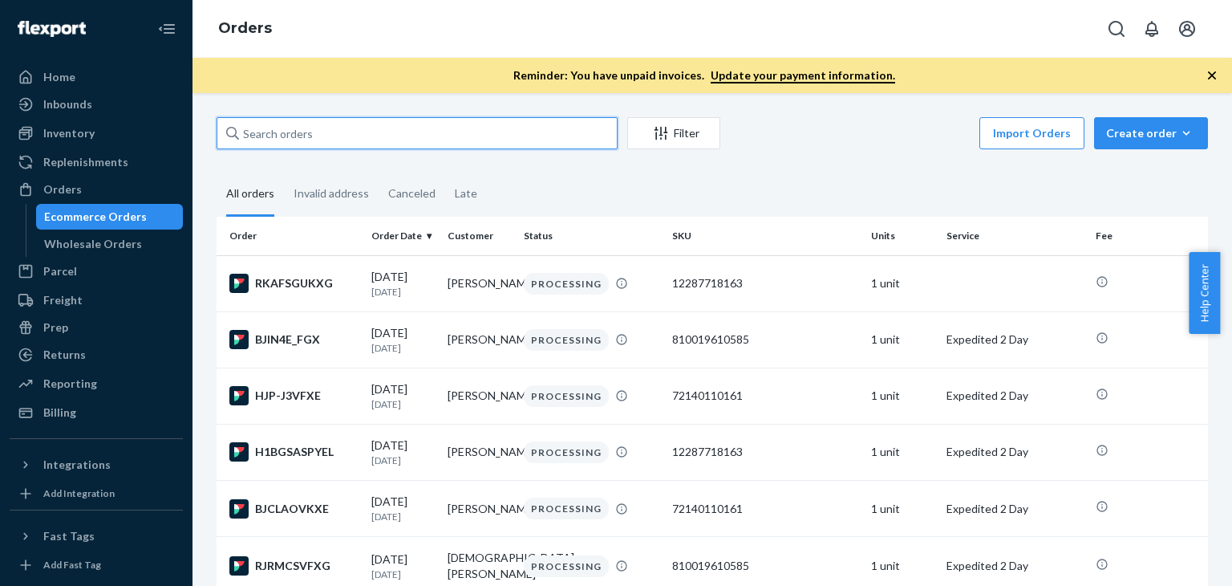
click at [349, 125] on input "text" at bounding box center [417, 133] width 401 height 32
paste input "[PERSON_NAME]"
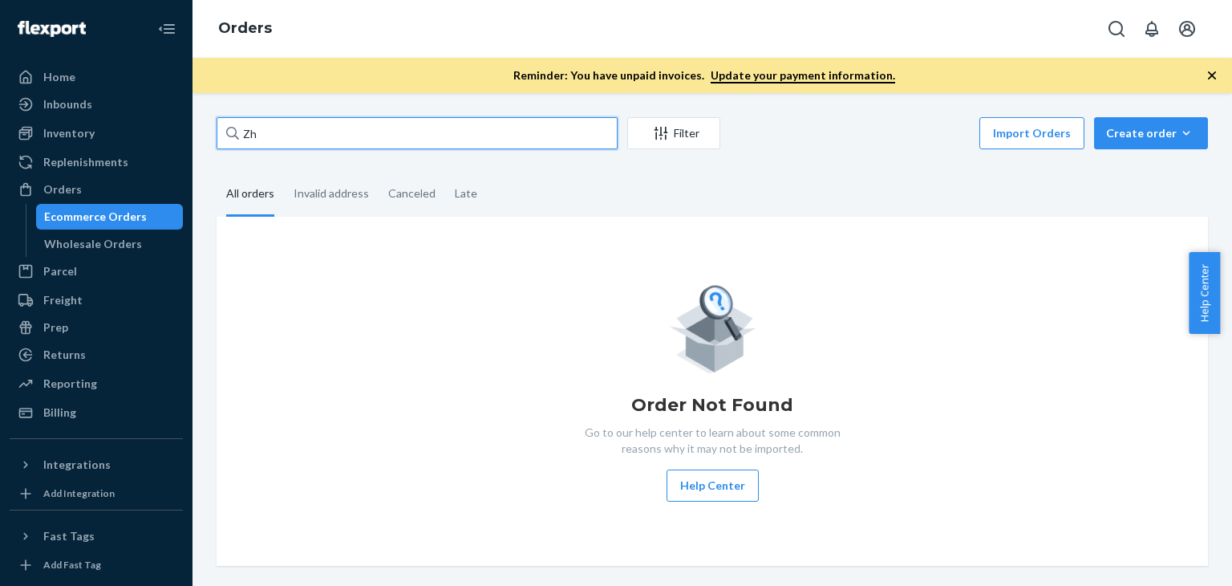
type input "Z"
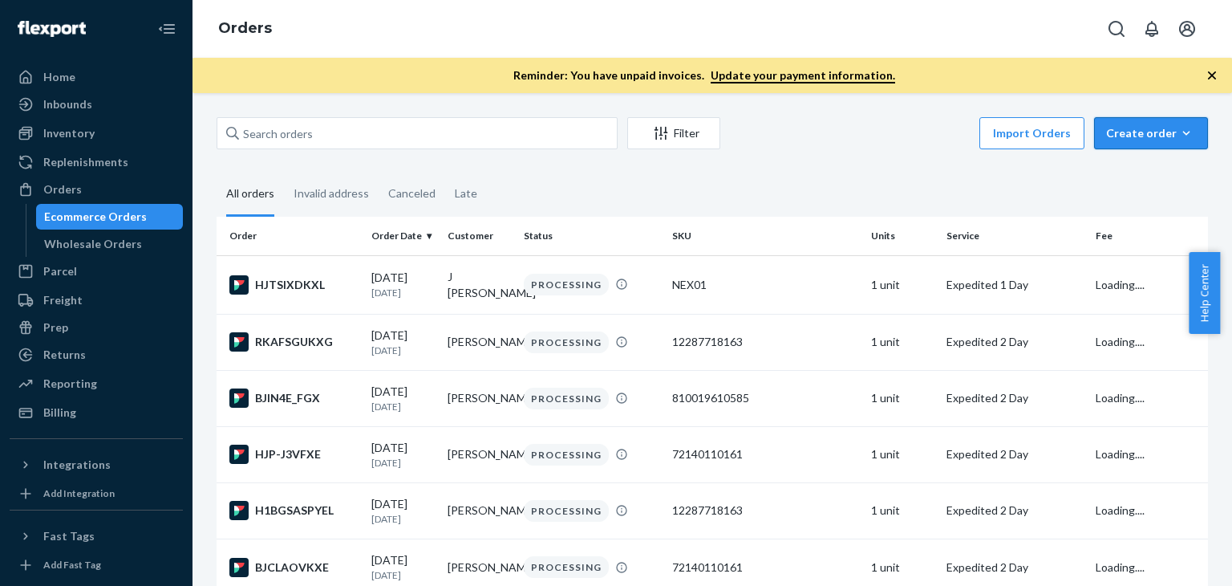
click at [1129, 140] on div "Create order" at bounding box center [1151, 133] width 90 height 16
click at [1126, 173] on span "Ecommerce order" at bounding box center [1160, 171] width 99 height 11
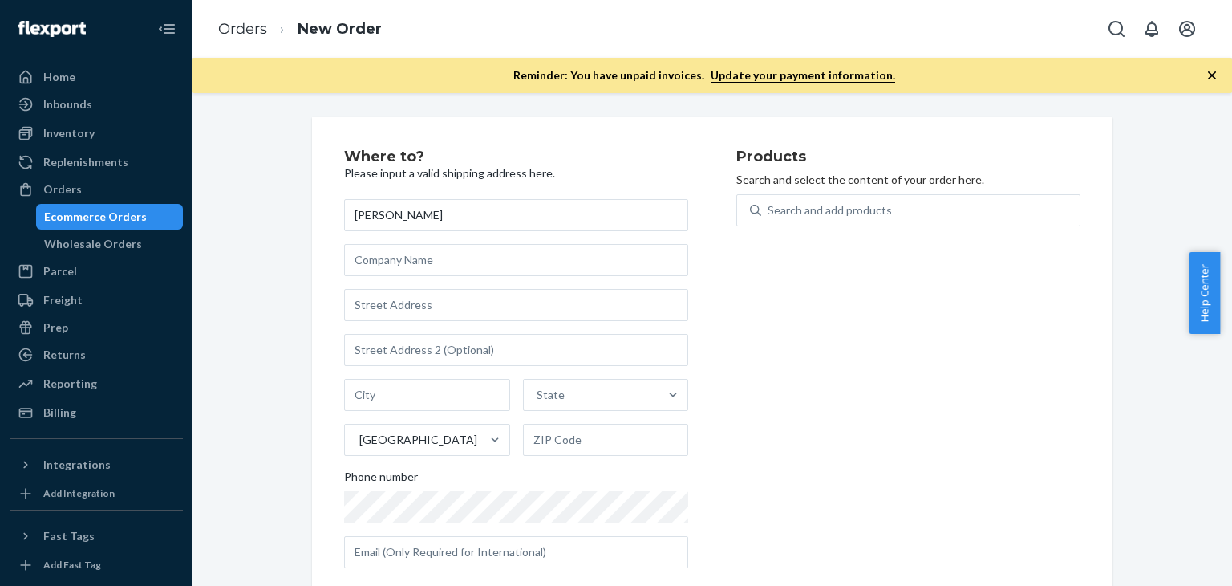
type input "[PERSON_NAME]"
click at [420, 299] on input "text" at bounding box center [516, 305] width 344 height 32
paste input "[STREET_ADDRESS]"
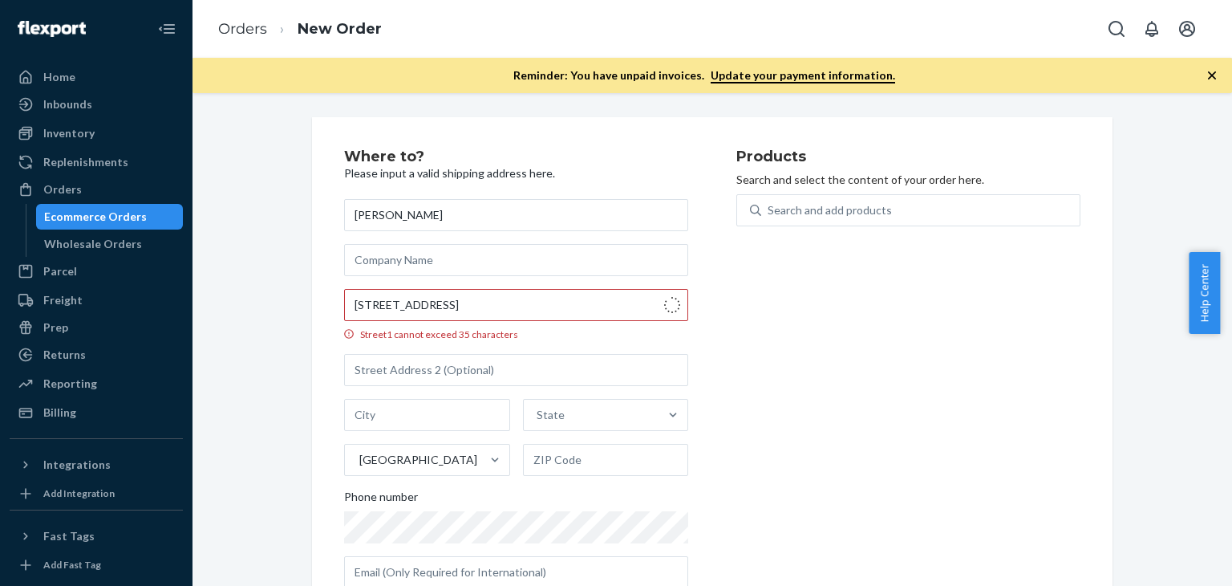
type input "[STREET_ADDRESS]"
type input "204"
type input "[GEOGRAPHIC_DATA]"
type input "47906"
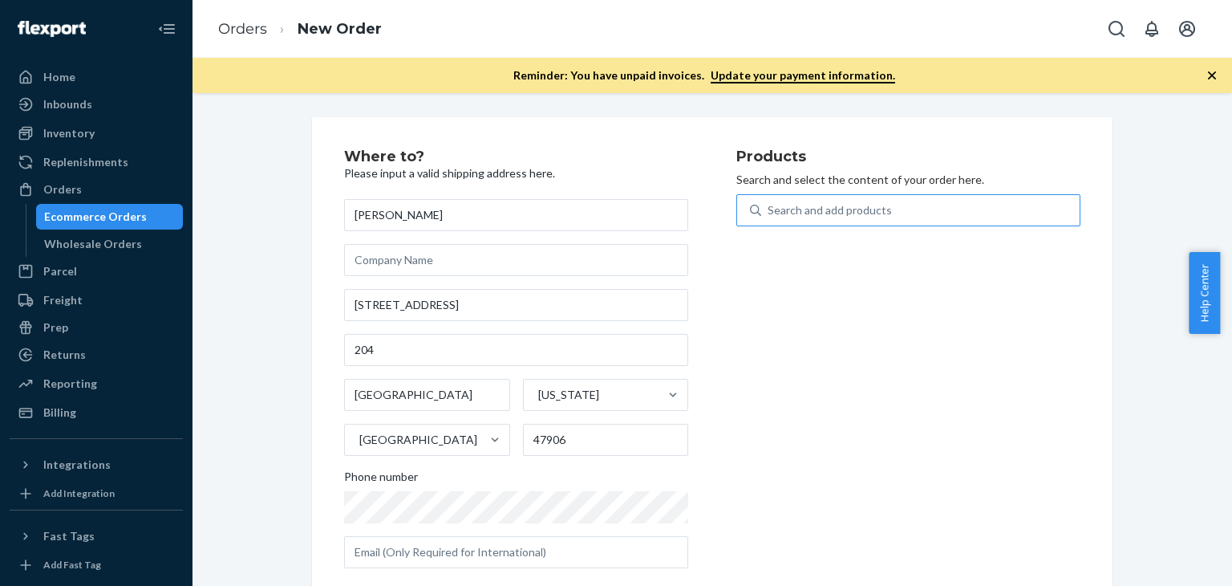
click at [780, 213] on div "Search and add products" at bounding box center [830, 210] width 124 height 16
click at [769, 213] on input "Search and add products" at bounding box center [769, 210] width 2 height 16
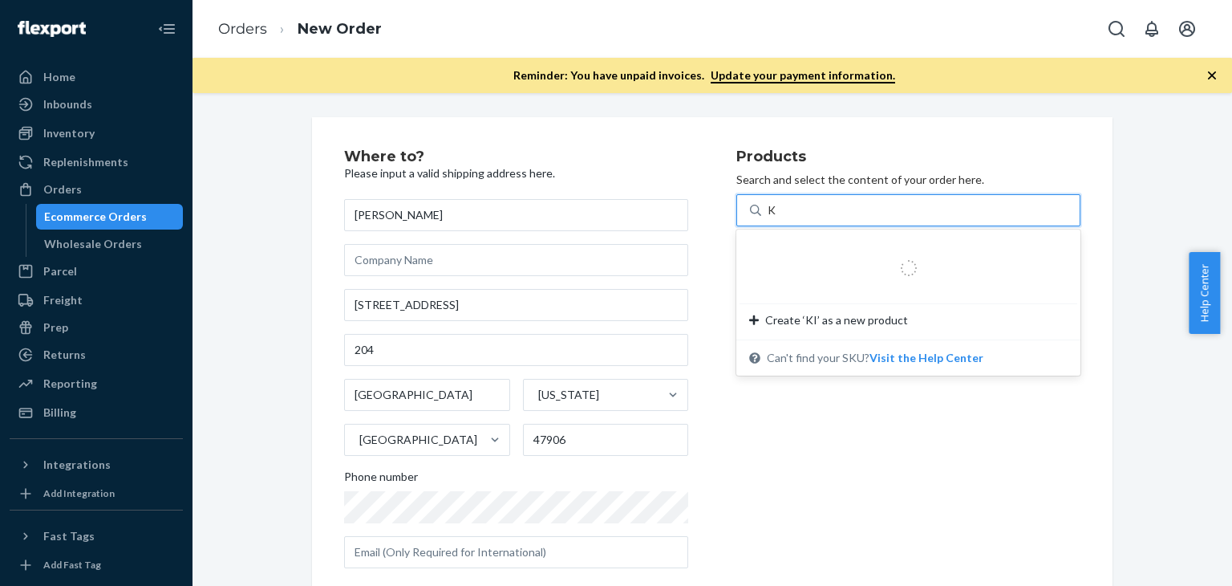
type input "KI"
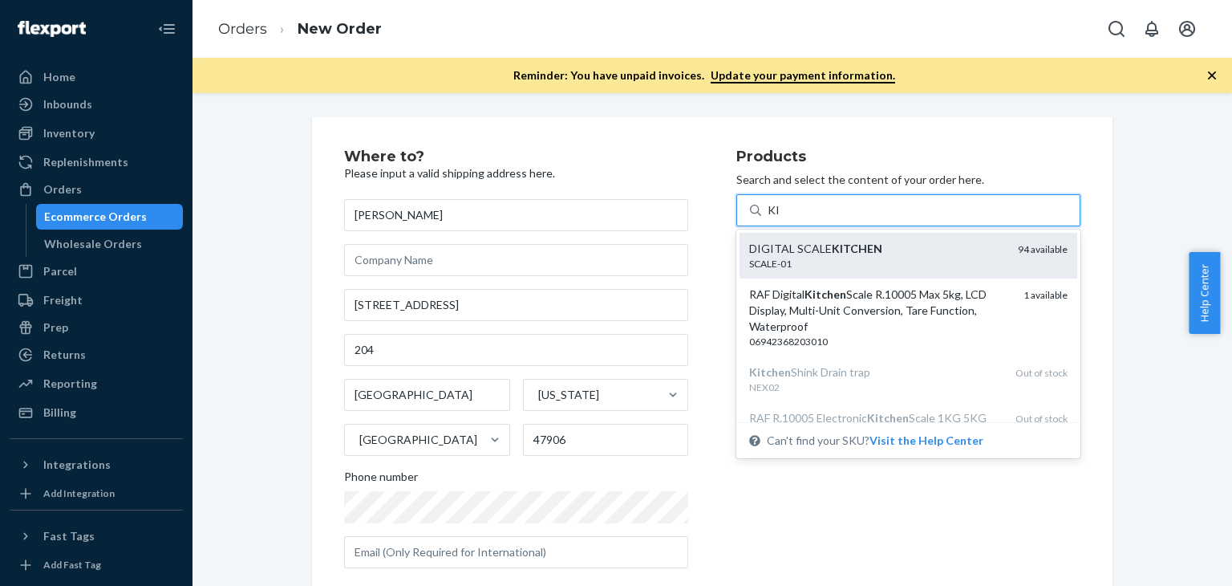
click at [794, 257] on div "SCALE-01" at bounding box center [877, 264] width 256 height 14
click at [780, 218] on input "KI" at bounding box center [774, 210] width 13 height 16
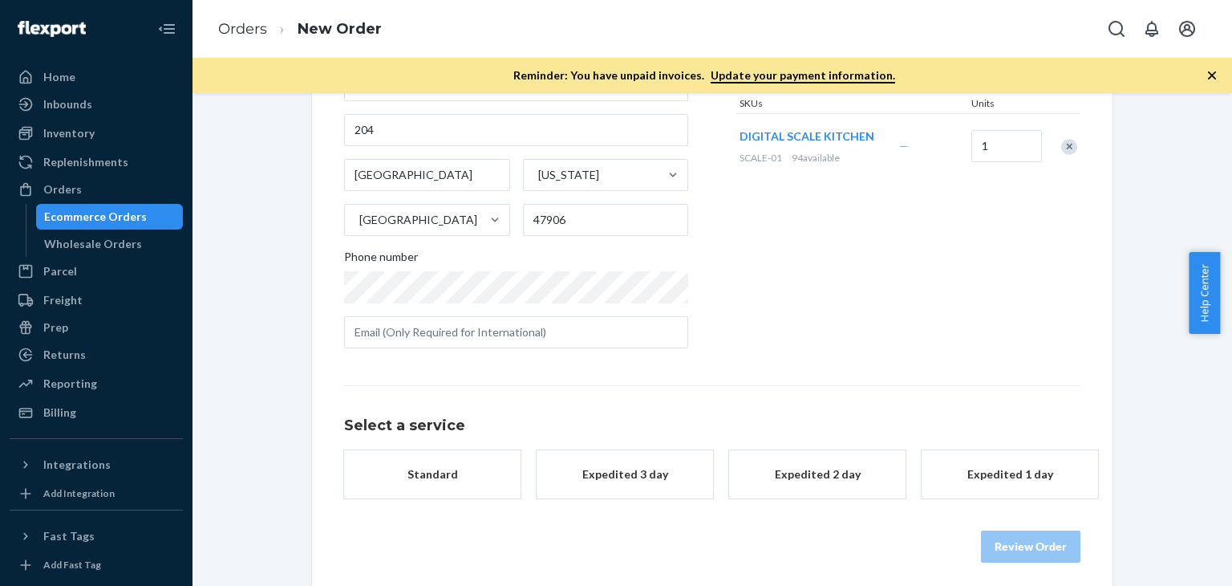
scroll to position [228, 0]
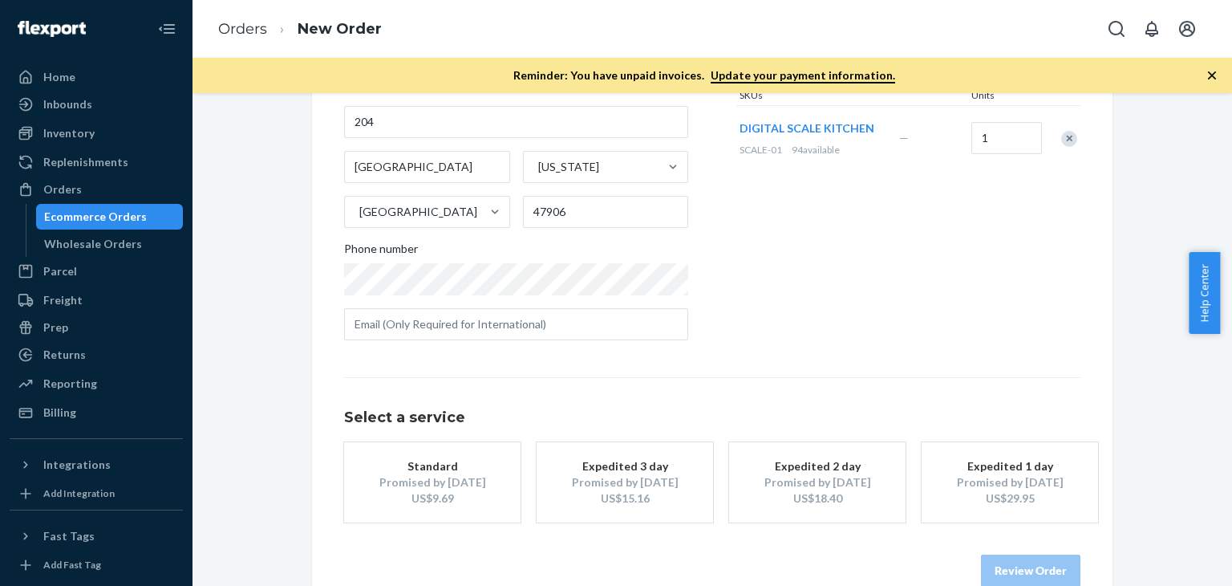
click at [1020, 490] on div "US$29.95" at bounding box center [1010, 498] width 128 height 16
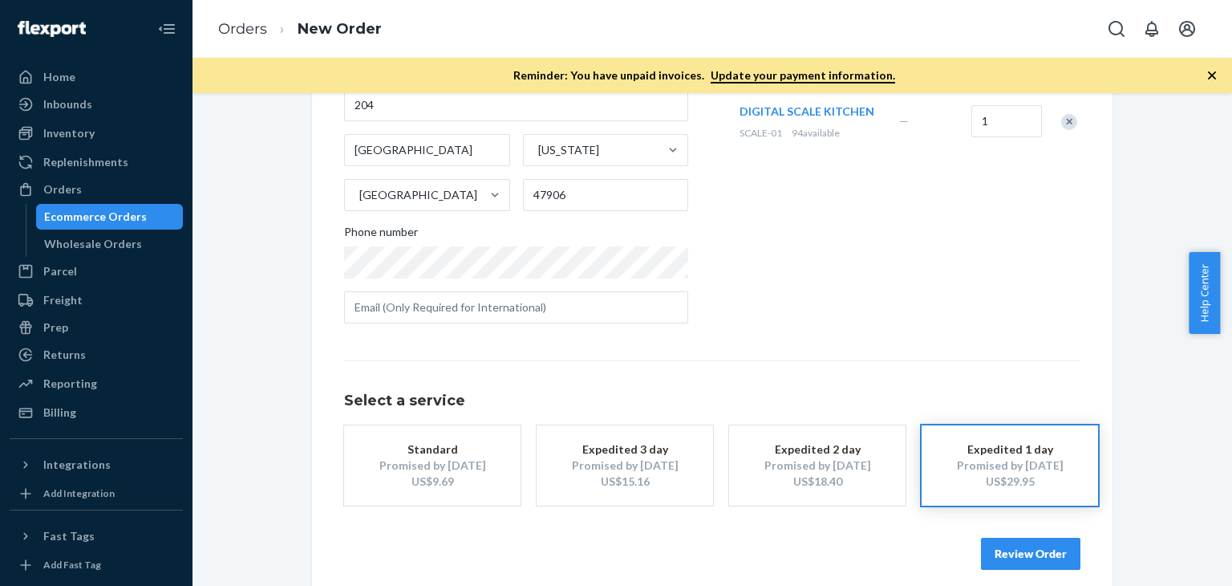
scroll to position [260, 0]
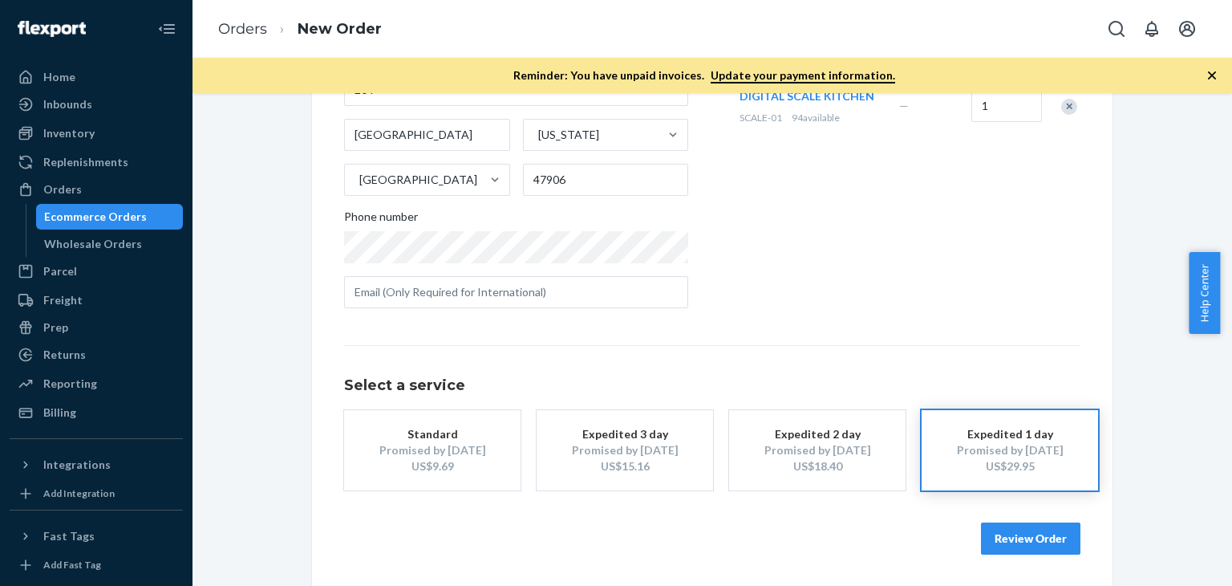
click at [1027, 540] on button "Review Order" at bounding box center [1030, 538] width 99 height 32
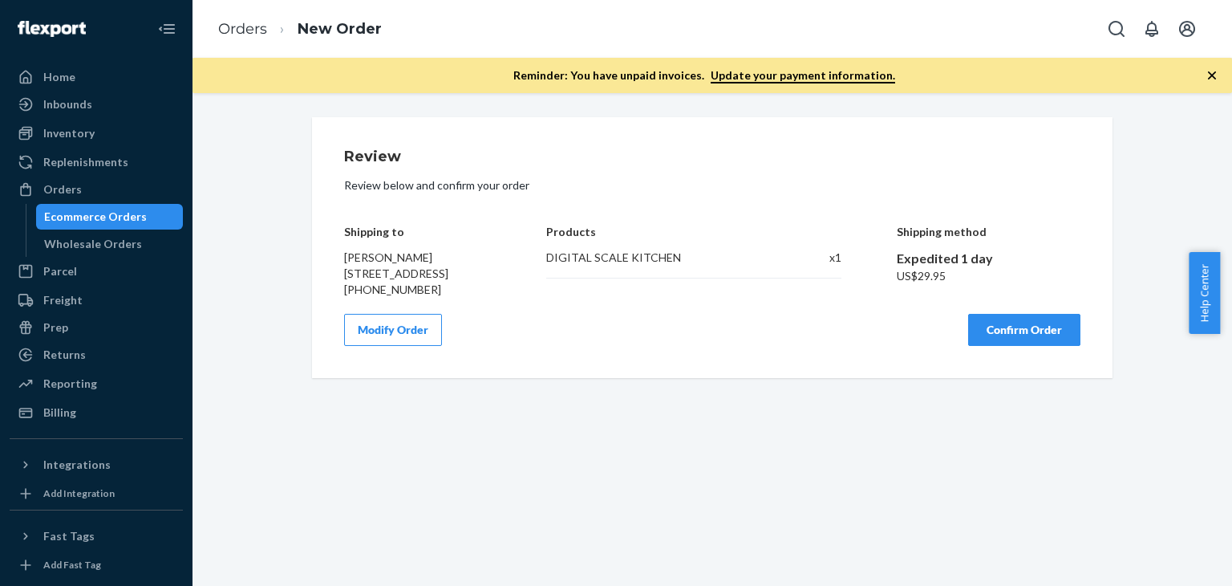
click at [1008, 346] on button "Confirm Order" at bounding box center [1024, 330] width 112 height 32
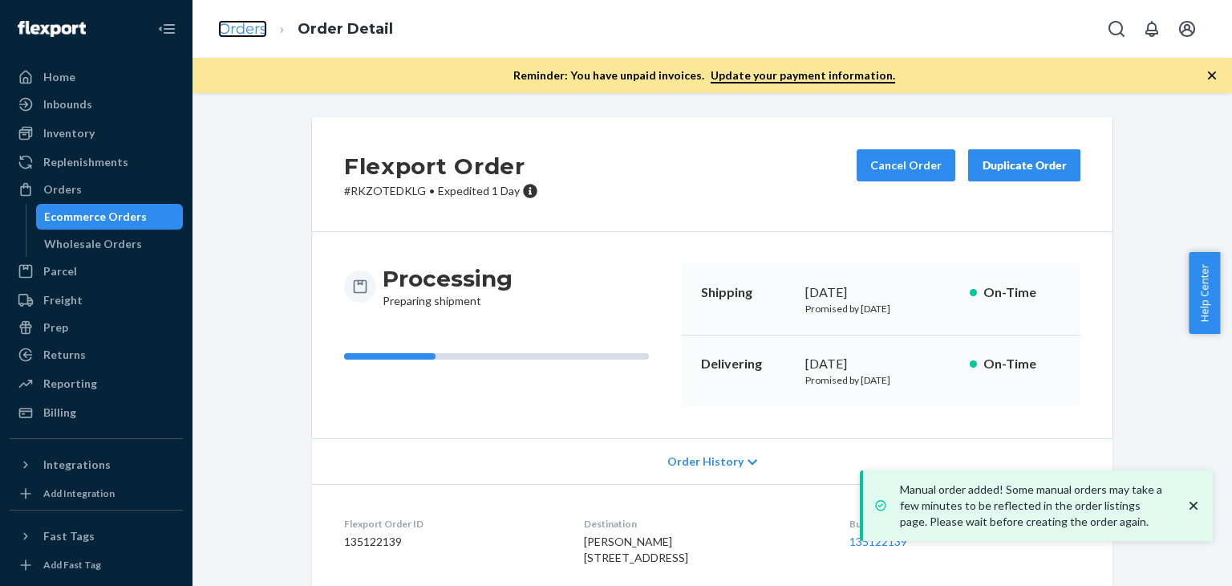
click at [253, 35] on link "Orders" at bounding box center [242, 29] width 49 height 18
